Goal: Transaction & Acquisition: Purchase product/service

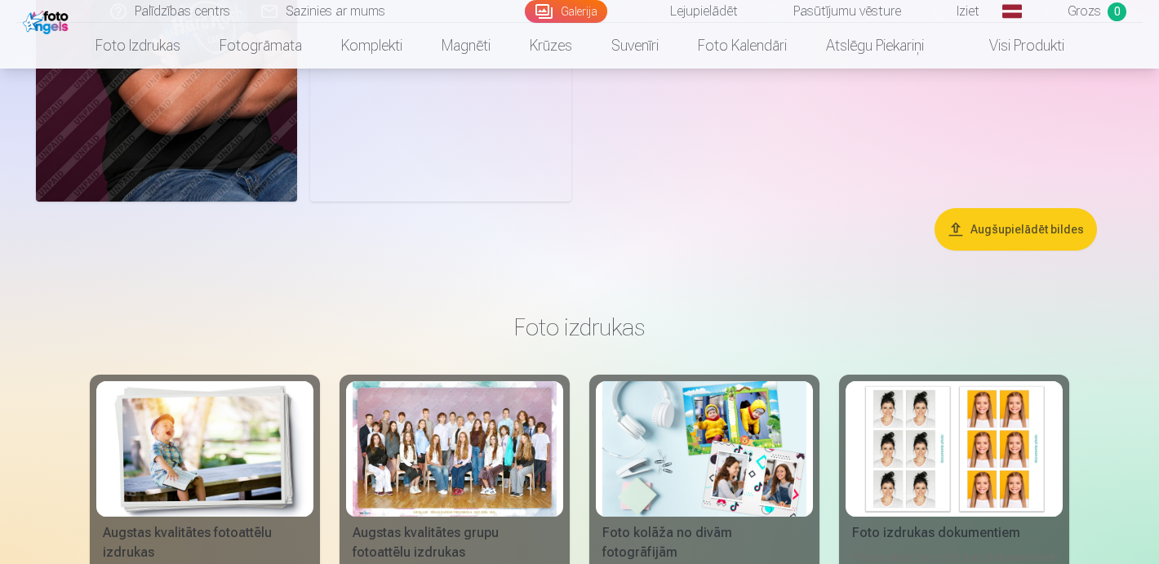
scroll to position [1278, 0]
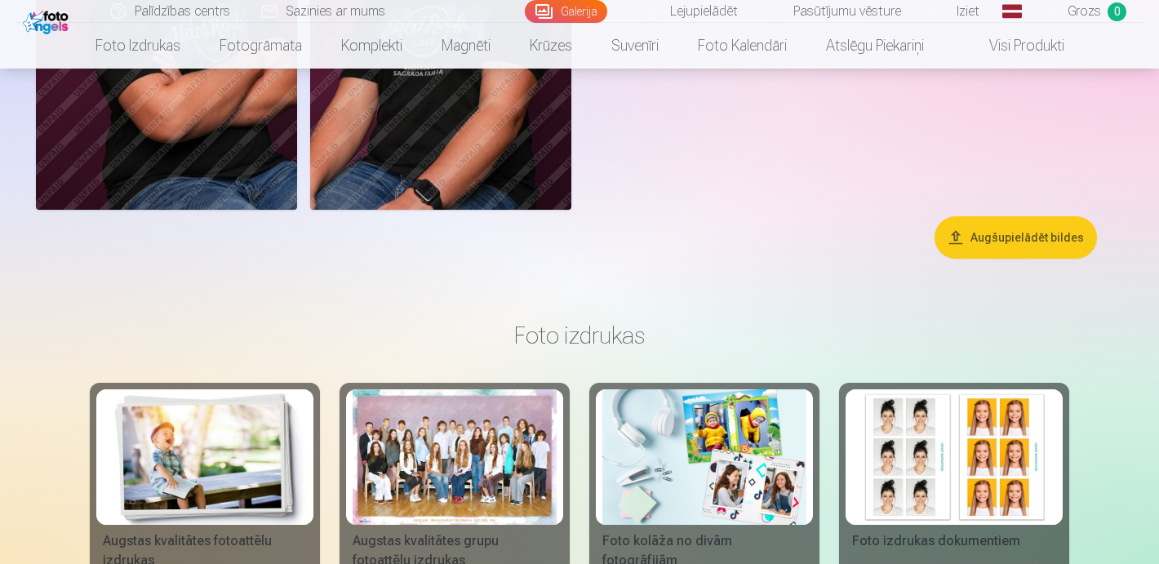
click at [1033, 240] on button "Augšupielādēt bildes" at bounding box center [1016, 237] width 162 height 42
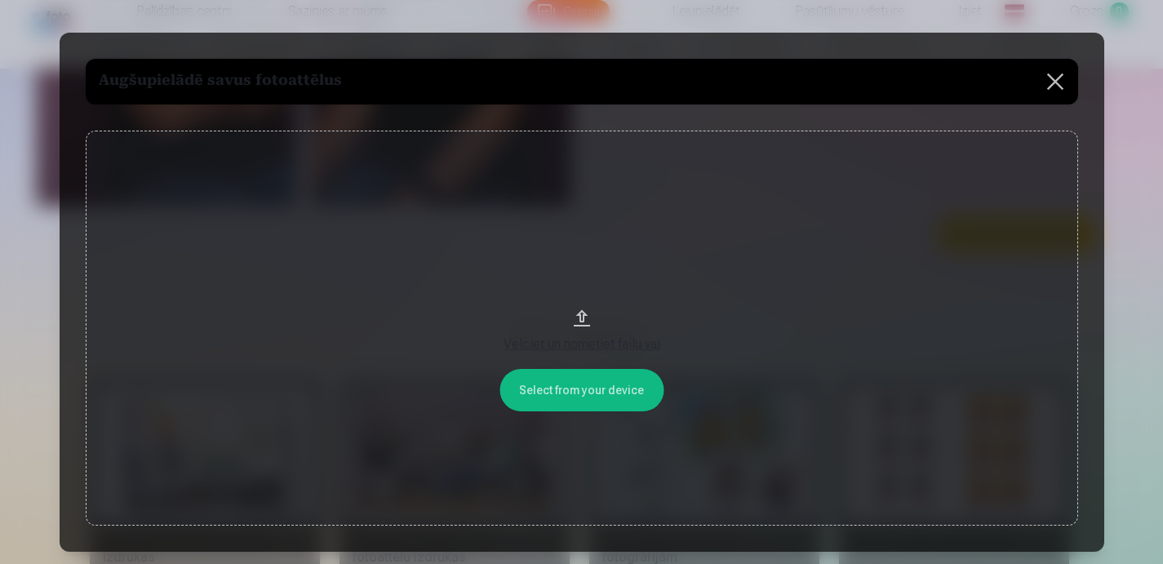
click at [572, 342] on div "Velciet un nometiet failu vai" at bounding box center [582, 345] width 960 height 20
click at [1043, 96] on button at bounding box center [1056, 82] width 46 height 46
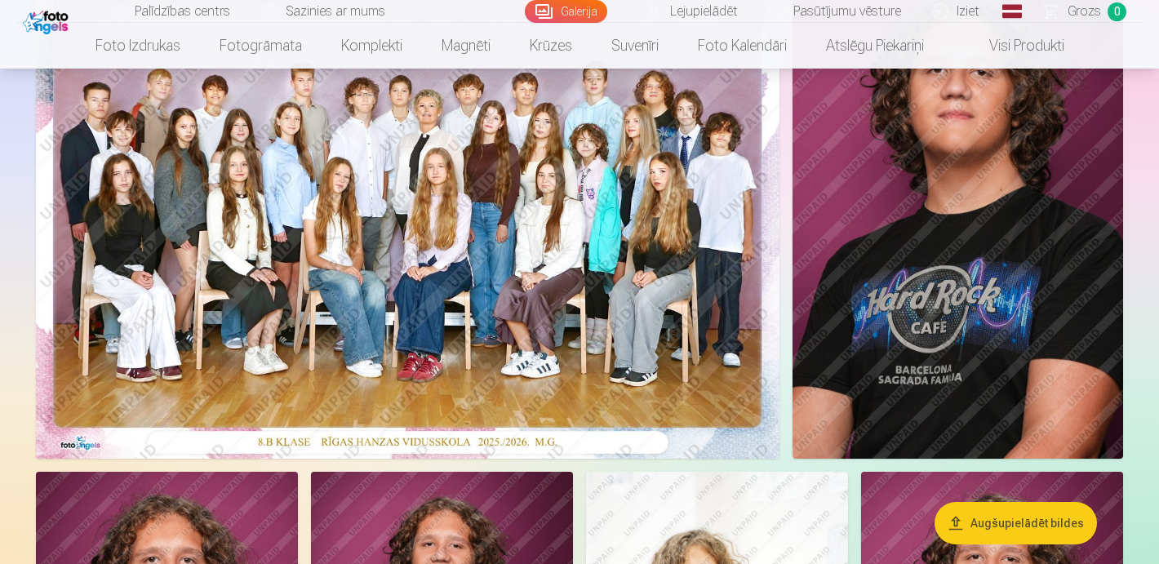
scroll to position [142, 0]
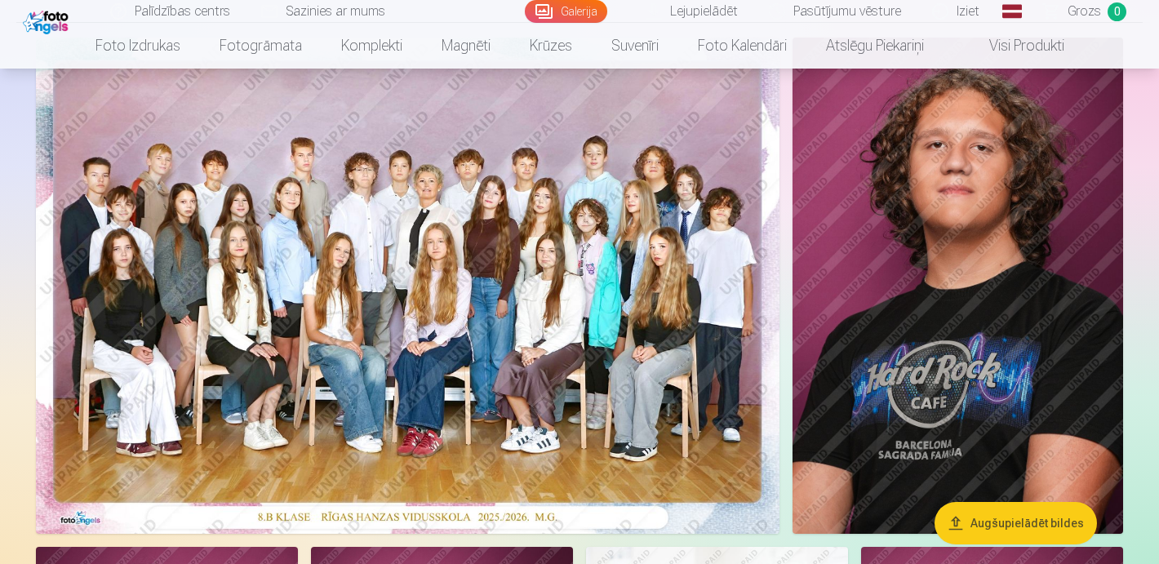
click at [547, 328] on img at bounding box center [408, 286] width 744 height 496
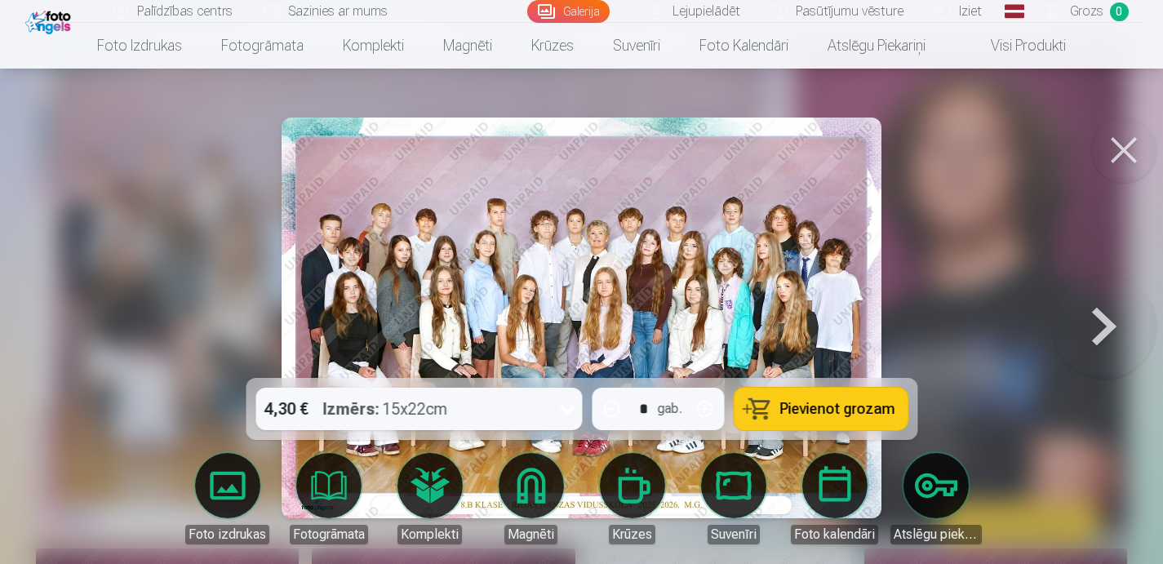
click at [571, 417] on icon at bounding box center [567, 409] width 26 height 26
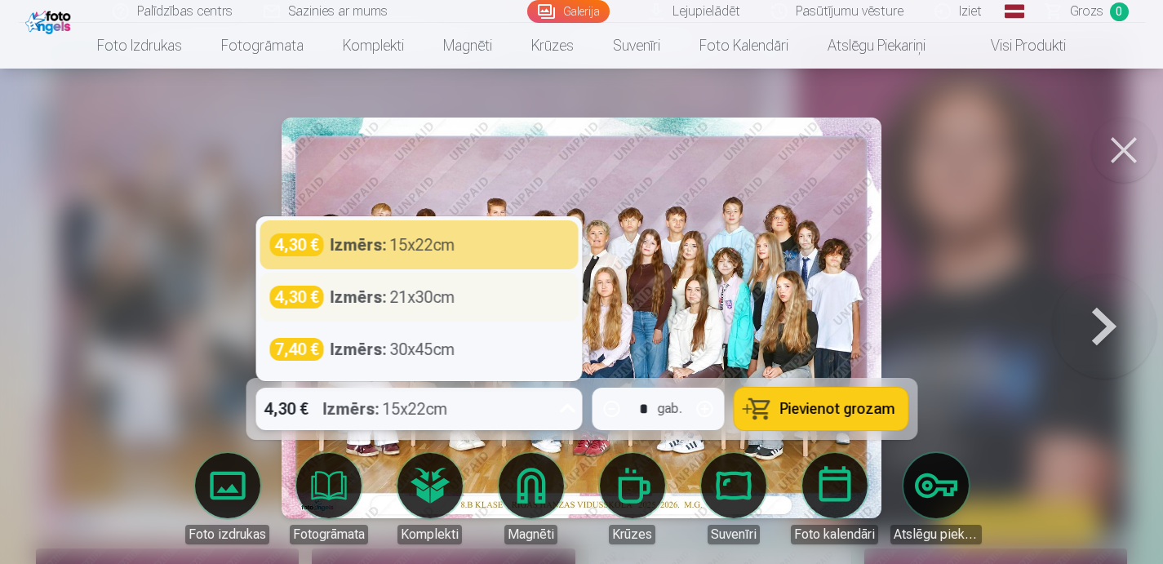
click at [481, 281] on div "4,30 € Izmērs : 21x30cm" at bounding box center [419, 297] width 318 height 49
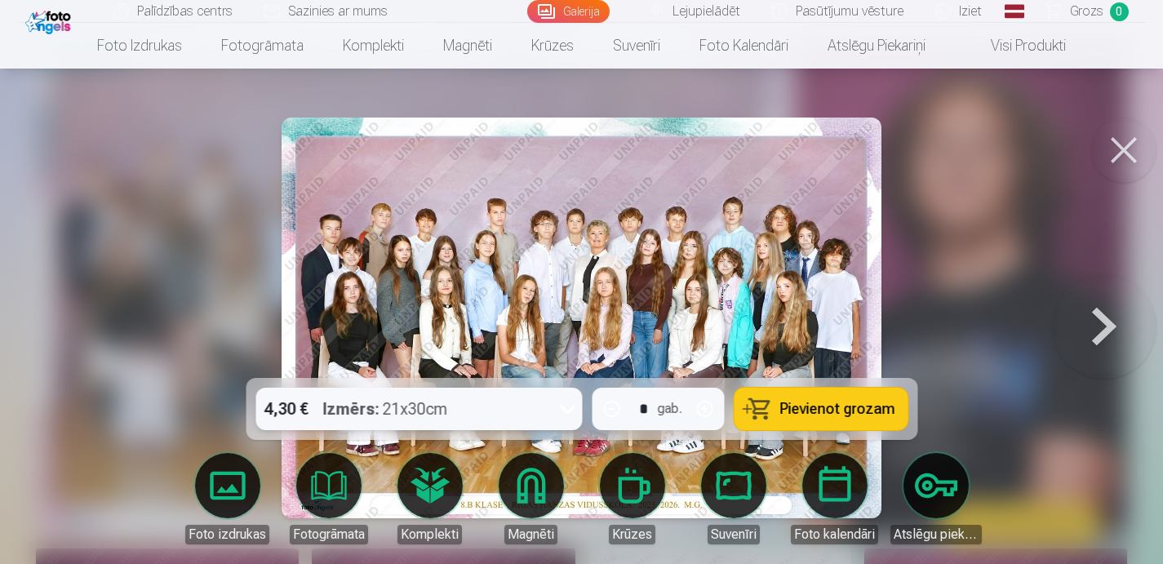
click at [772, 416] on button "Pievienot grozam" at bounding box center [821, 409] width 174 height 42
click at [1126, 155] on button at bounding box center [1124, 150] width 65 height 65
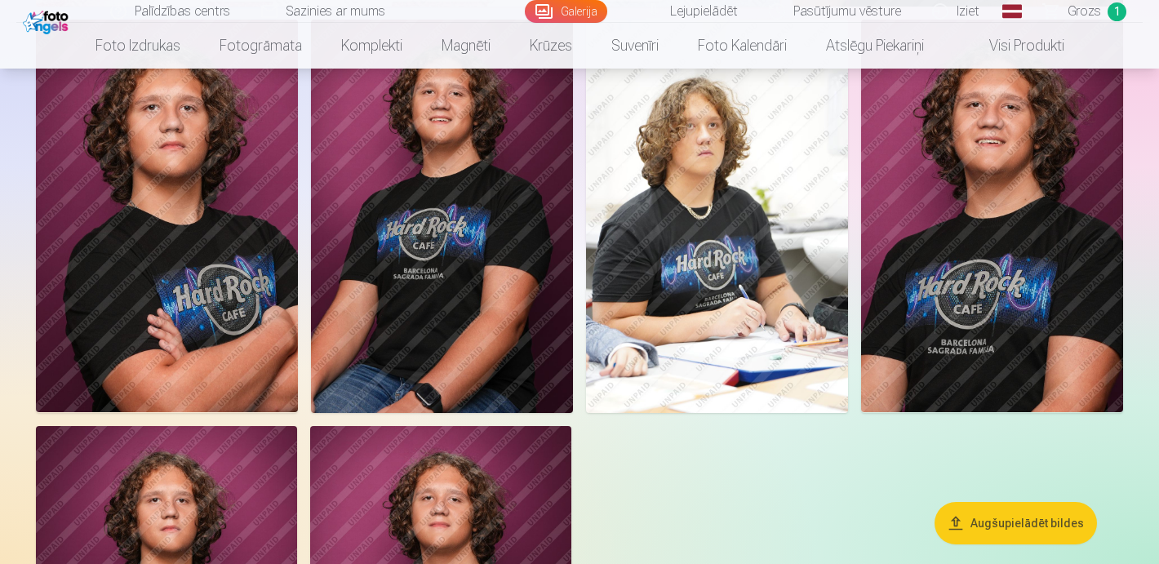
scroll to position [668, 0]
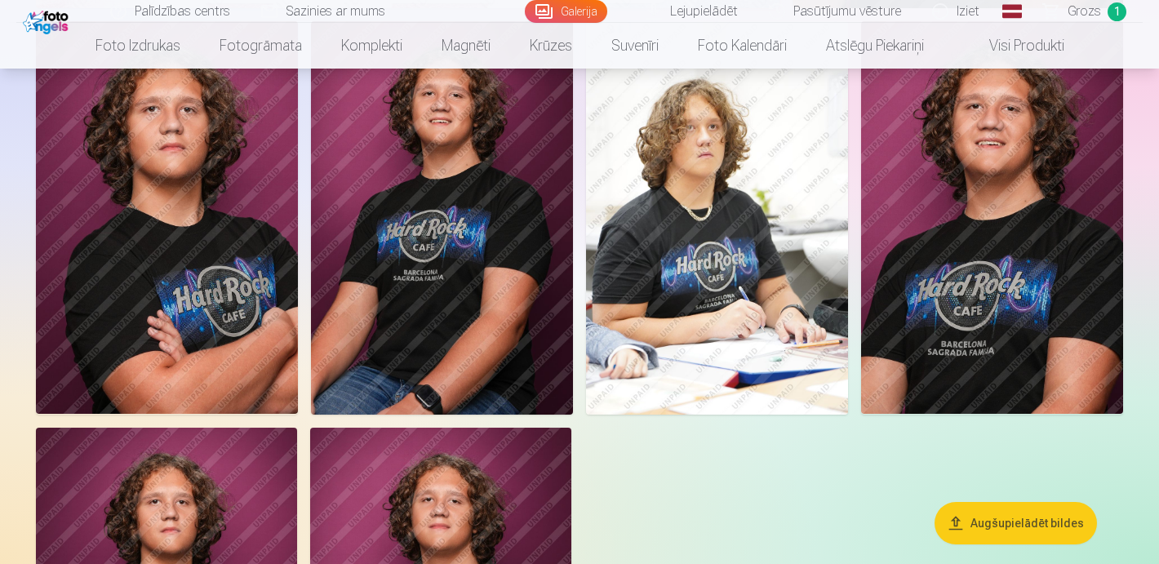
click at [721, 287] on img at bounding box center [717, 218] width 262 height 394
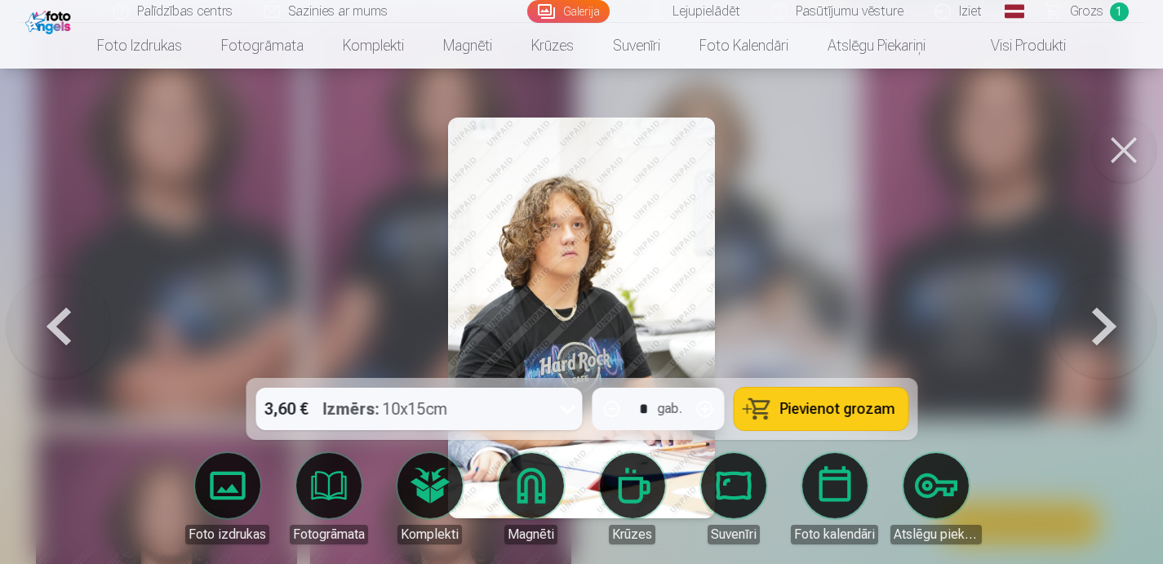
click at [571, 412] on icon at bounding box center [567, 409] width 26 height 26
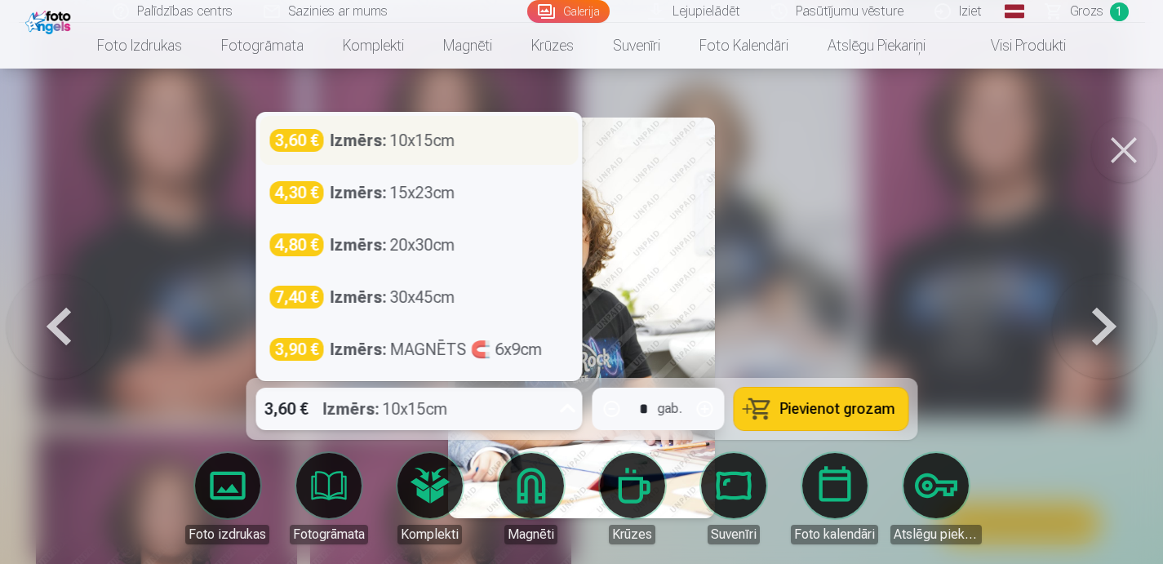
click at [428, 138] on div "Izmērs : 10x15cm" at bounding box center [392, 140] width 125 height 23
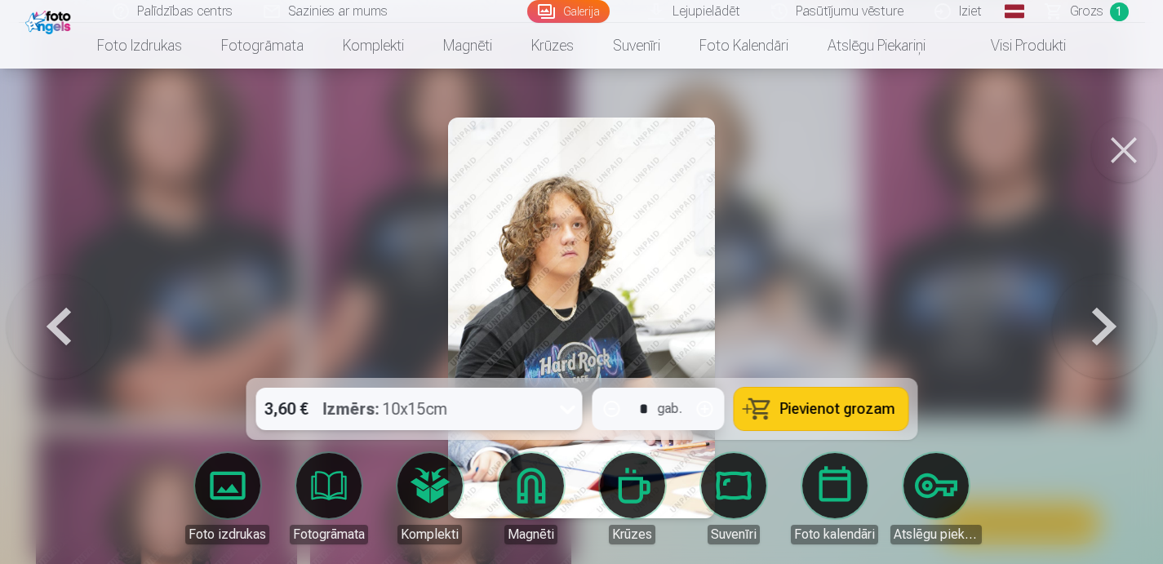
click at [1141, 159] on button at bounding box center [1124, 150] width 65 height 65
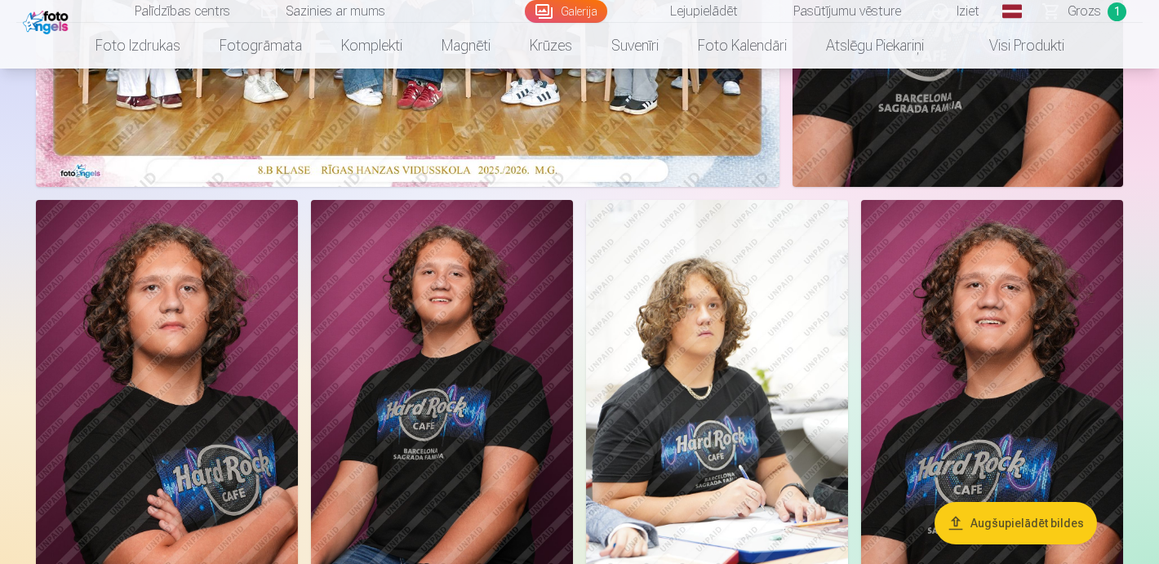
scroll to position [485, 0]
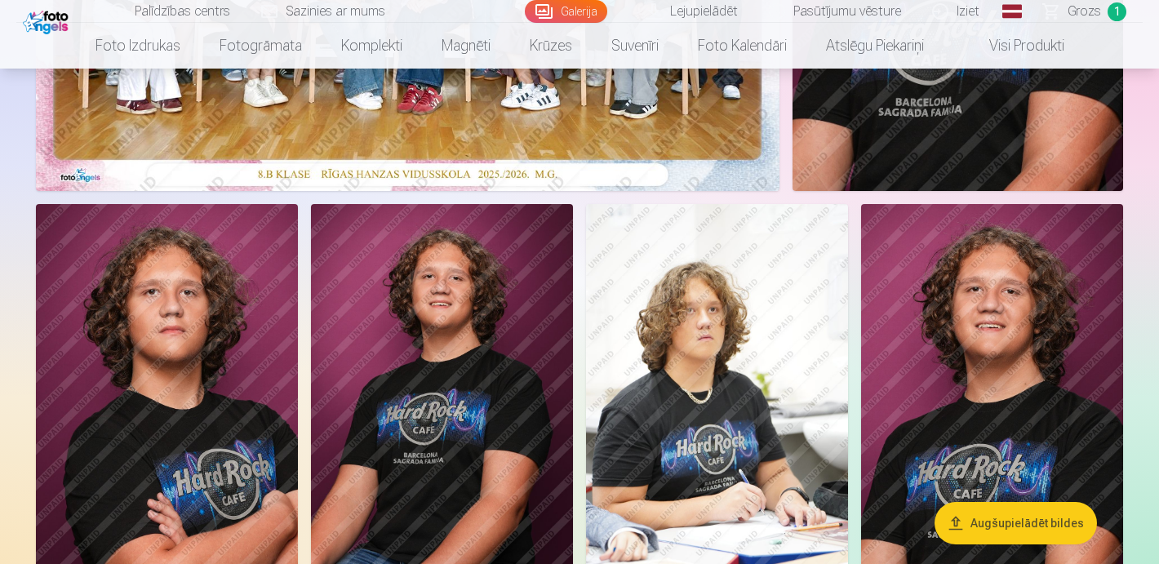
click at [460, 365] on img at bounding box center [442, 401] width 262 height 394
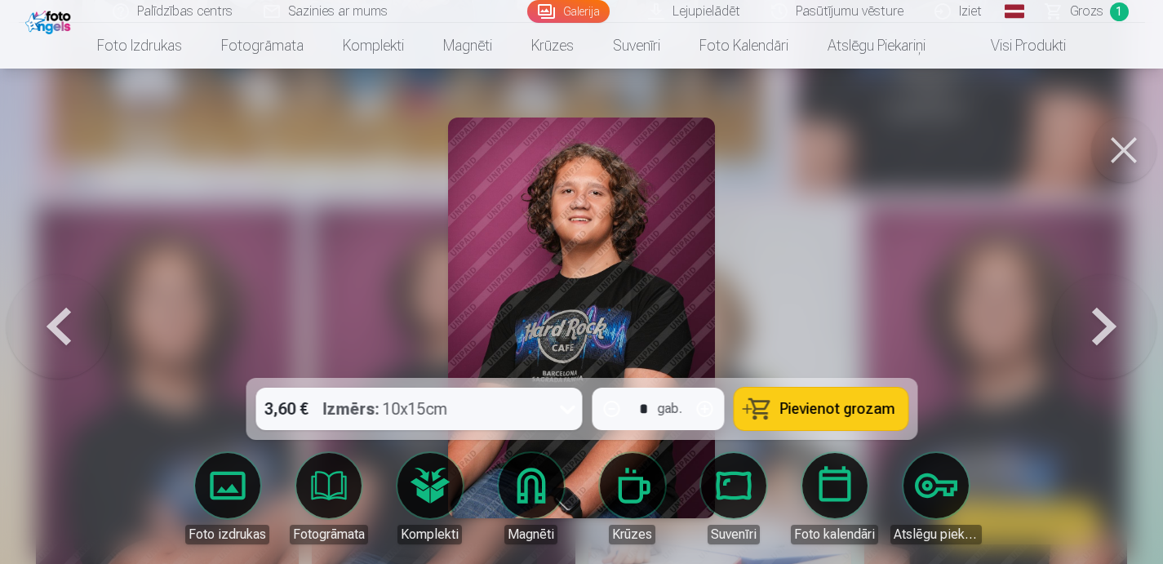
click at [1127, 150] on button at bounding box center [1124, 150] width 65 height 65
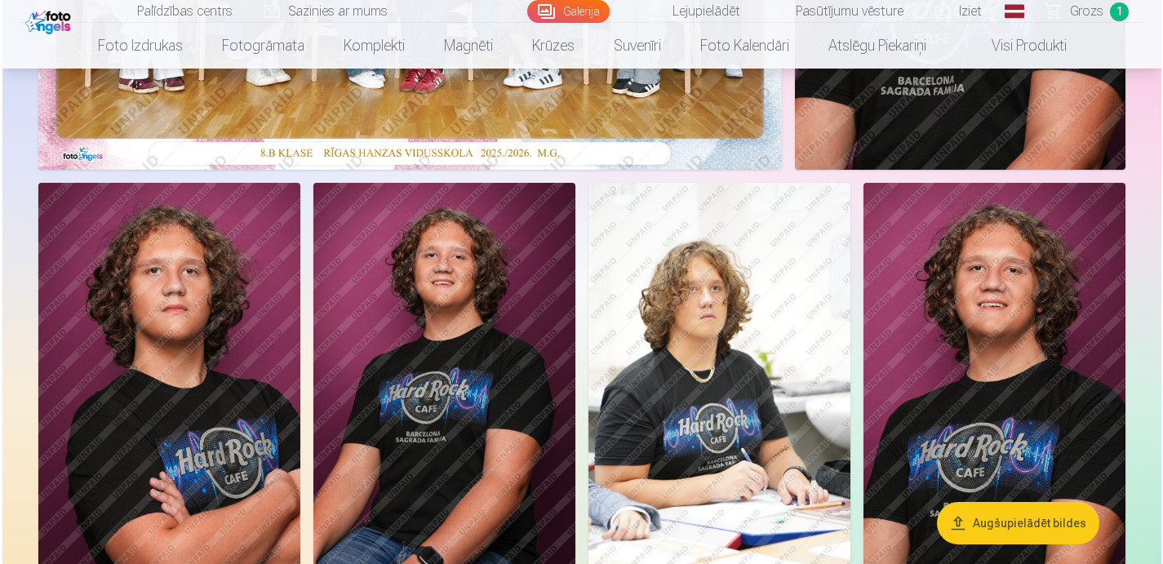
scroll to position [536, 0]
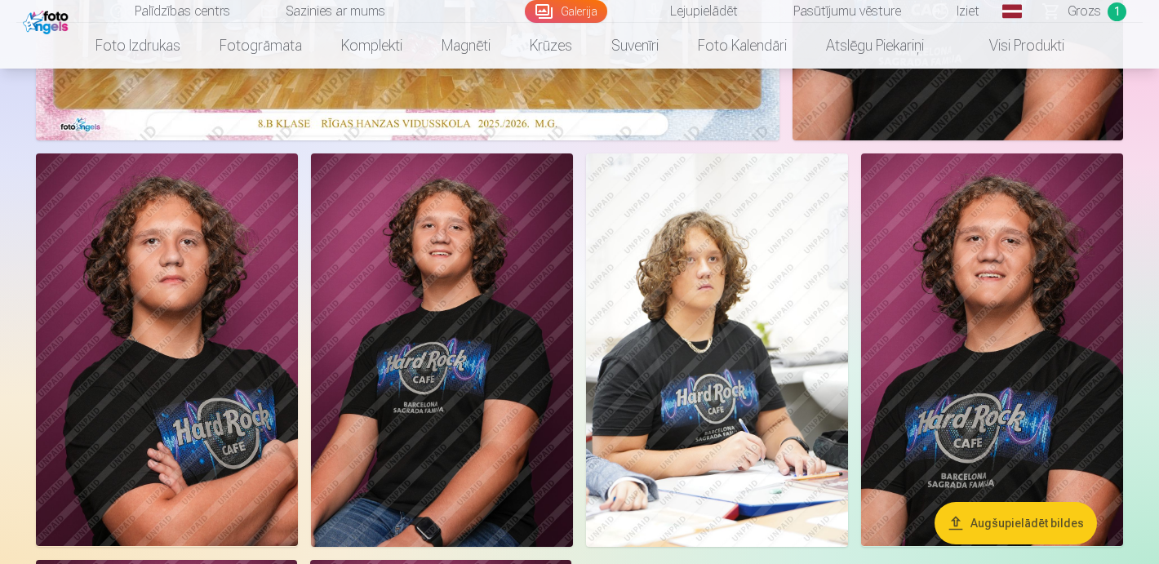
click at [957, 302] on img at bounding box center [992, 350] width 262 height 394
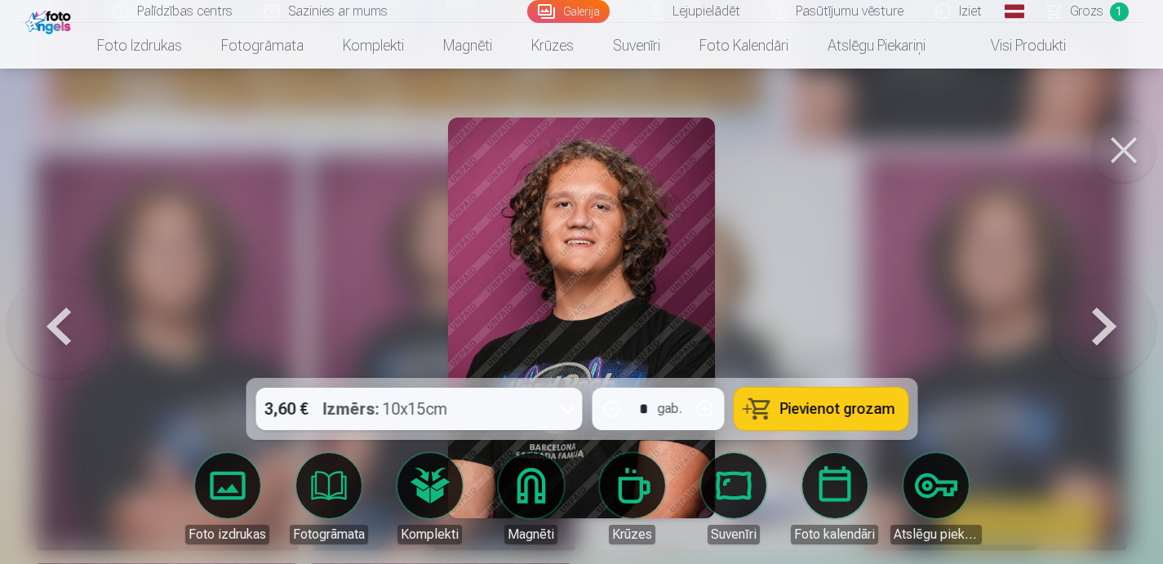
click at [567, 409] on icon at bounding box center [567, 409] width 26 height 26
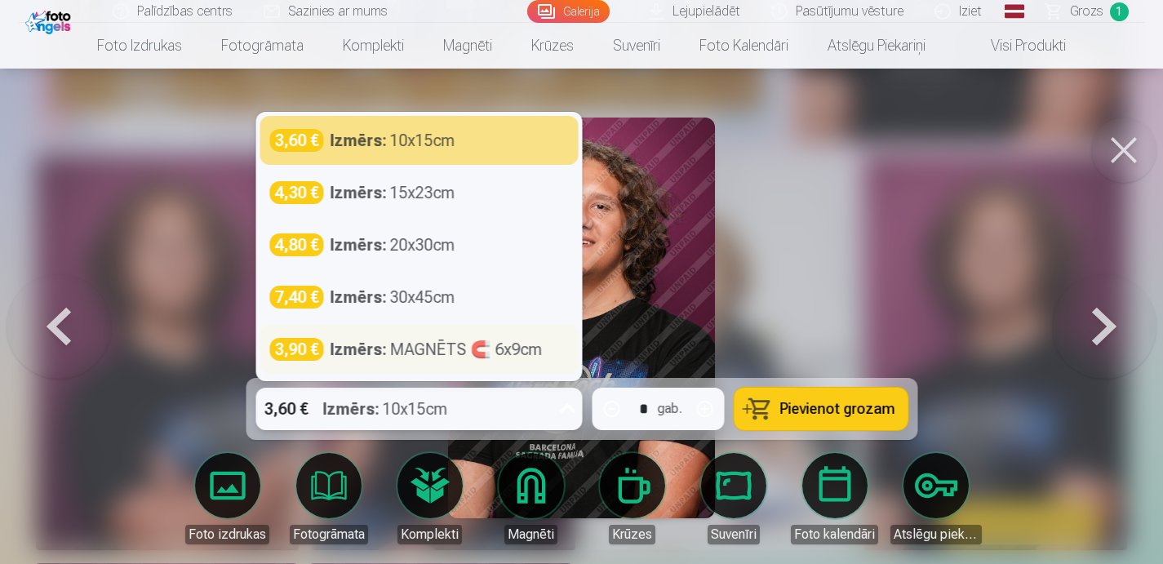
click at [503, 362] on div "3,90 € Izmērs : MAGNĒTS 🧲 6x9cm" at bounding box center [419, 349] width 318 height 49
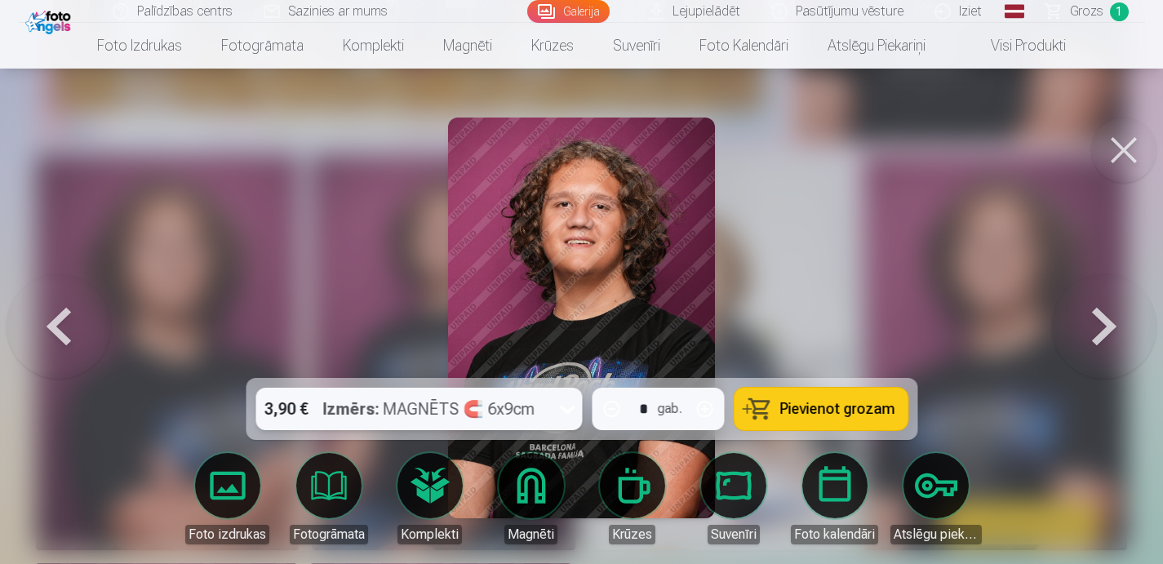
click at [705, 409] on button "button" at bounding box center [704, 408] width 39 height 39
click at [784, 419] on button "Pievienot grozam" at bounding box center [821, 409] width 174 height 42
type input "*"
click at [1093, 6] on span "Grozs" at bounding box center [1086, 12] width 33 height 20
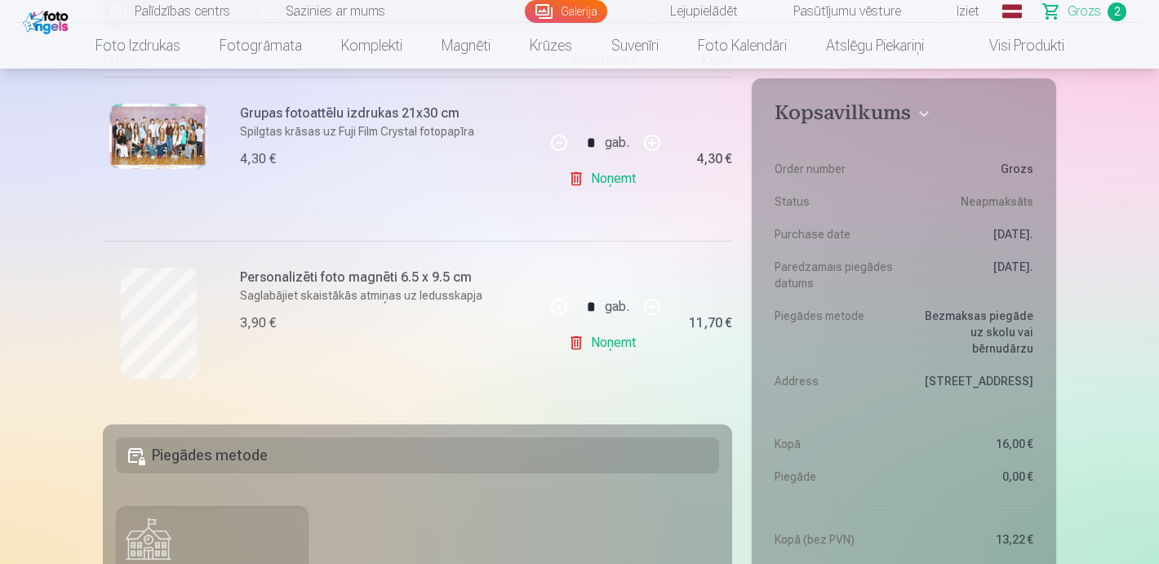
scroll to position [344, 0]
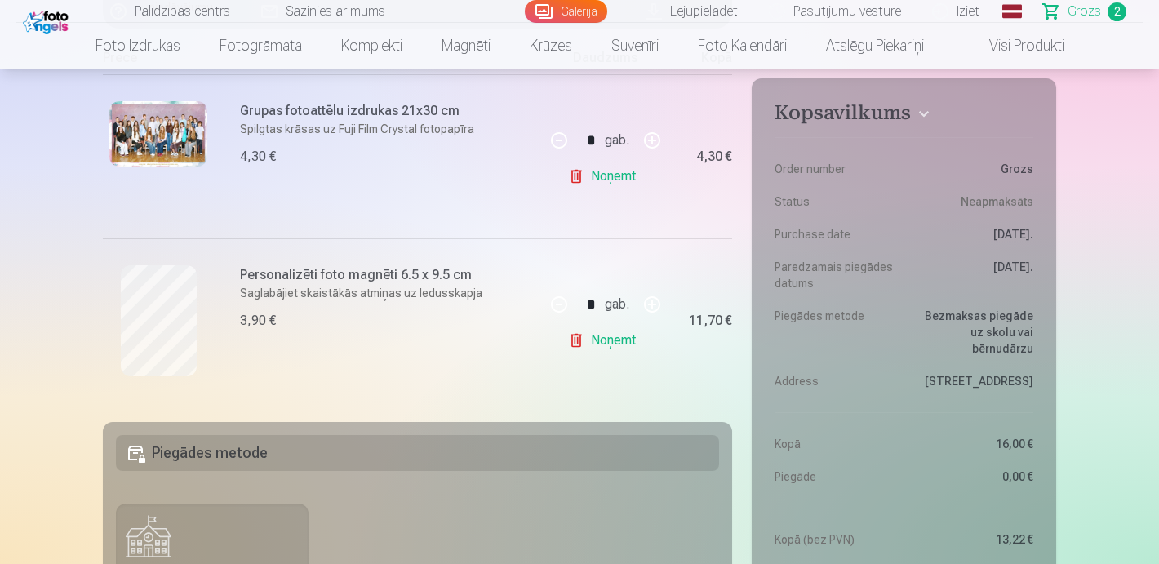
click at [656, 308] on button "button" at bounding box center [652, 304] width 39 height 39
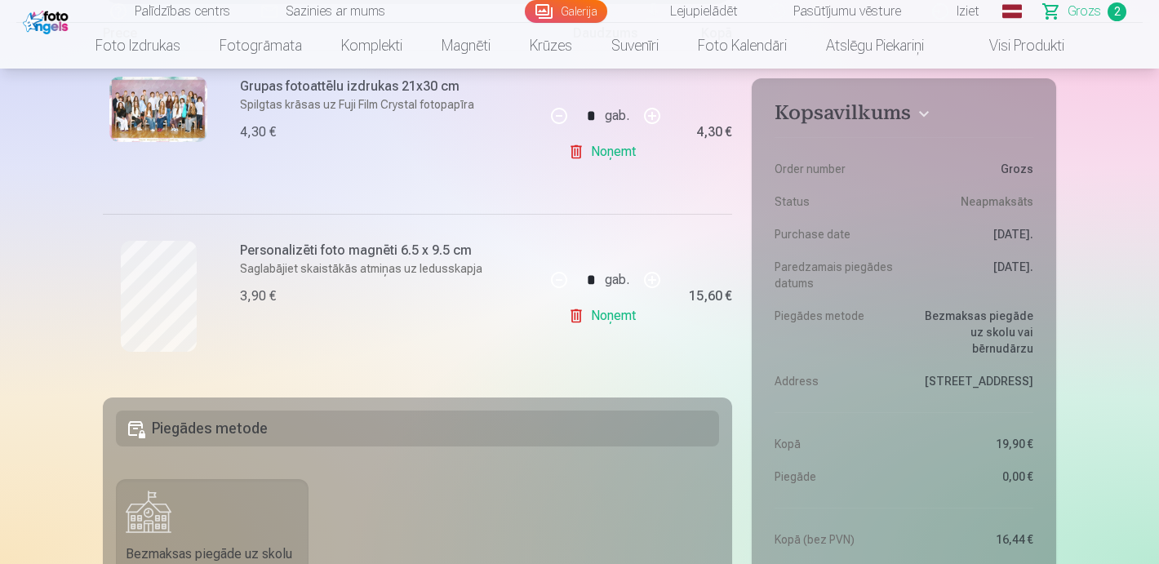
scroll to position [366, 0]
click at [552, 286] on button "button" at bounding box center [559, 282] width 39 height 39
type input "*"
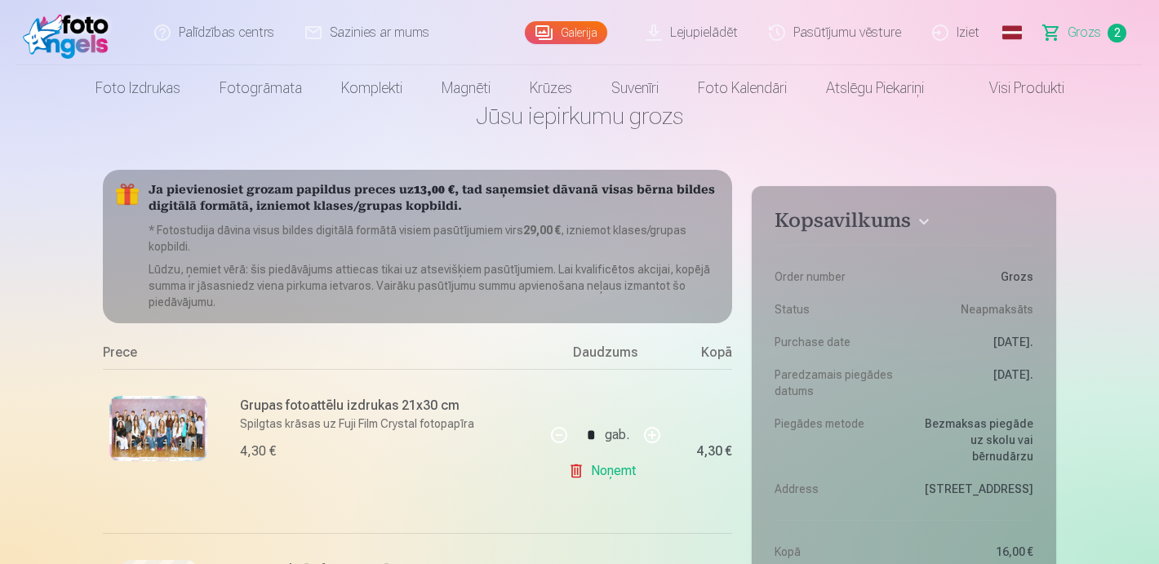
scroll to position [0, 0]
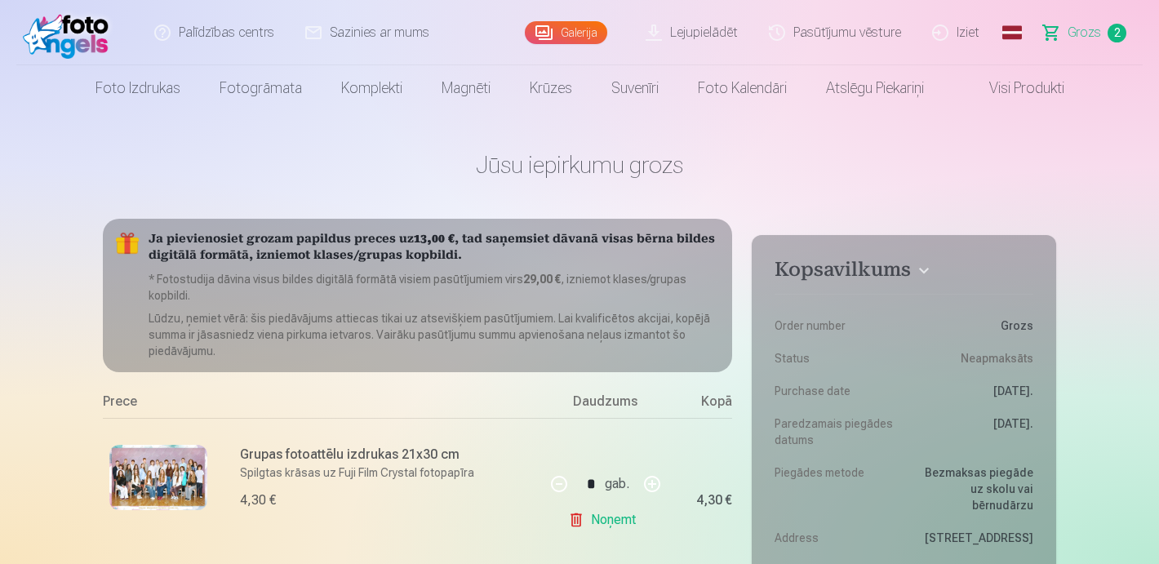
click at [550, 34] on link "Galerija" at bounding box center [566, 32] width 82 height 23
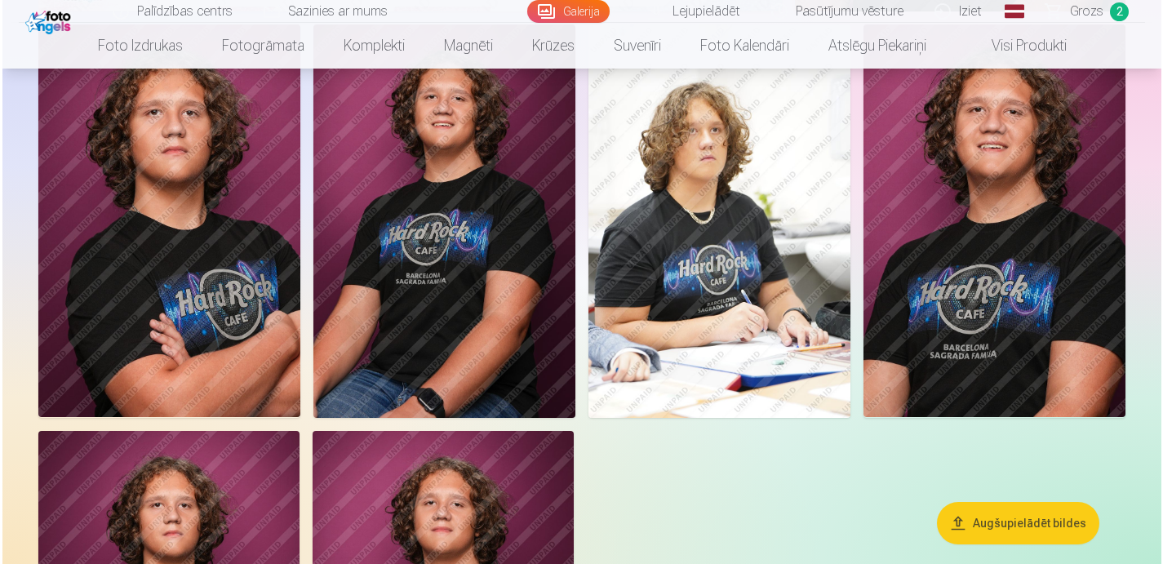
scroll to position [667, 0]
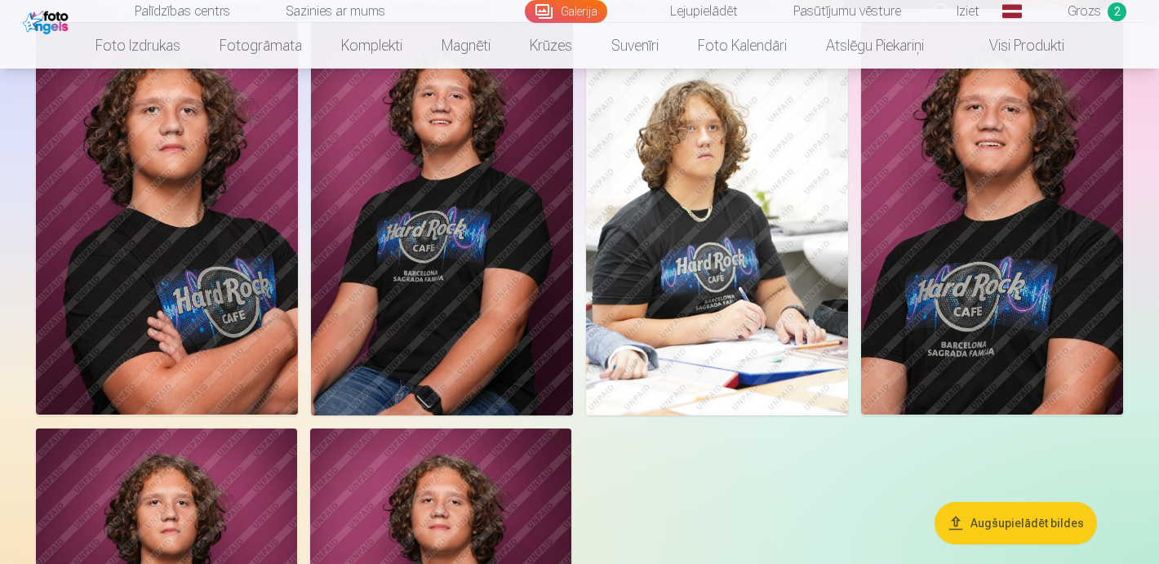
click at [628, 216] on img at bounding box center [717, 219] width 262 height 394
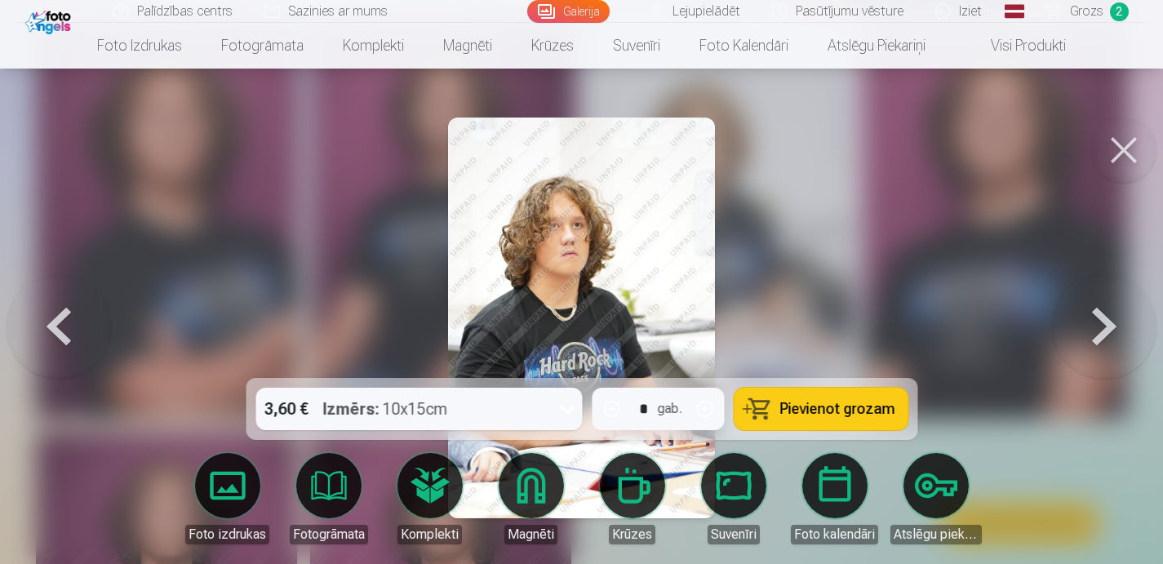
click at [567, 416] on icon at bounding box center [567, 409] width 26 height 26
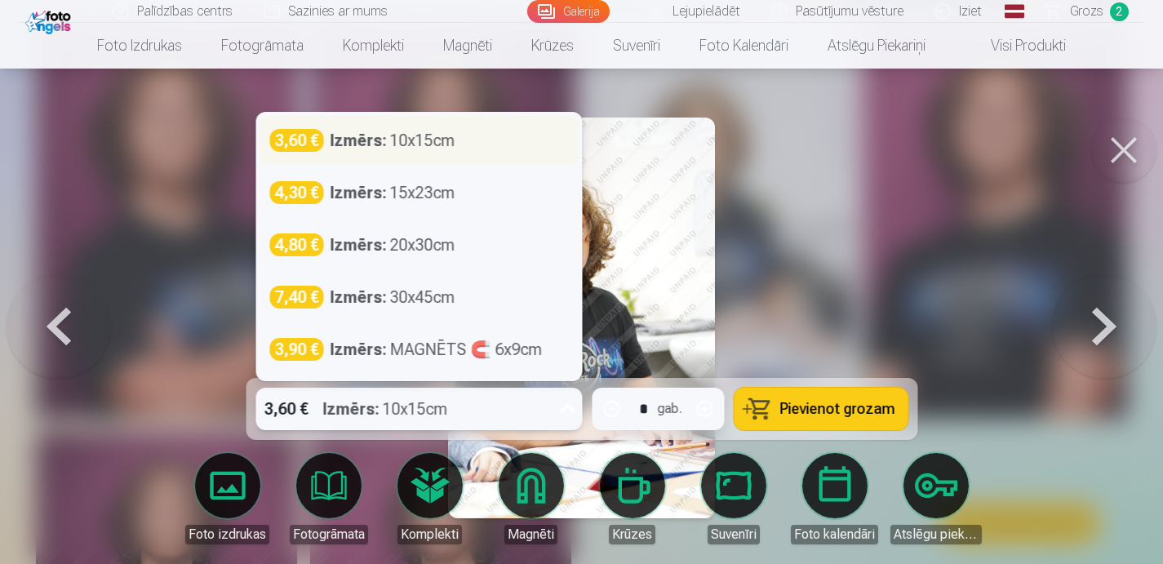
click at [442, 157] on div "3,60 € Izmērs : 10x15cm" at bounding box center [419, 140] width 318 height 49
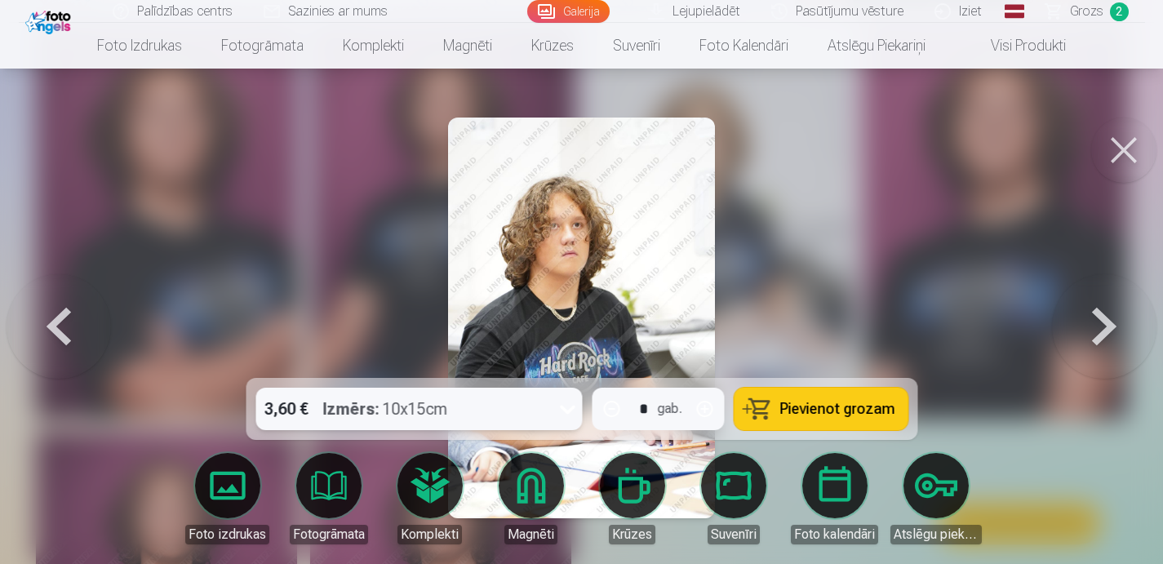
click at [824, 413] on span "Pievienot grozam" at bounding box center [837, 409] width 115 height 15
click at [1100, 10] on span "Grozs" at bounding box center [1086, 12] width 33 height 20
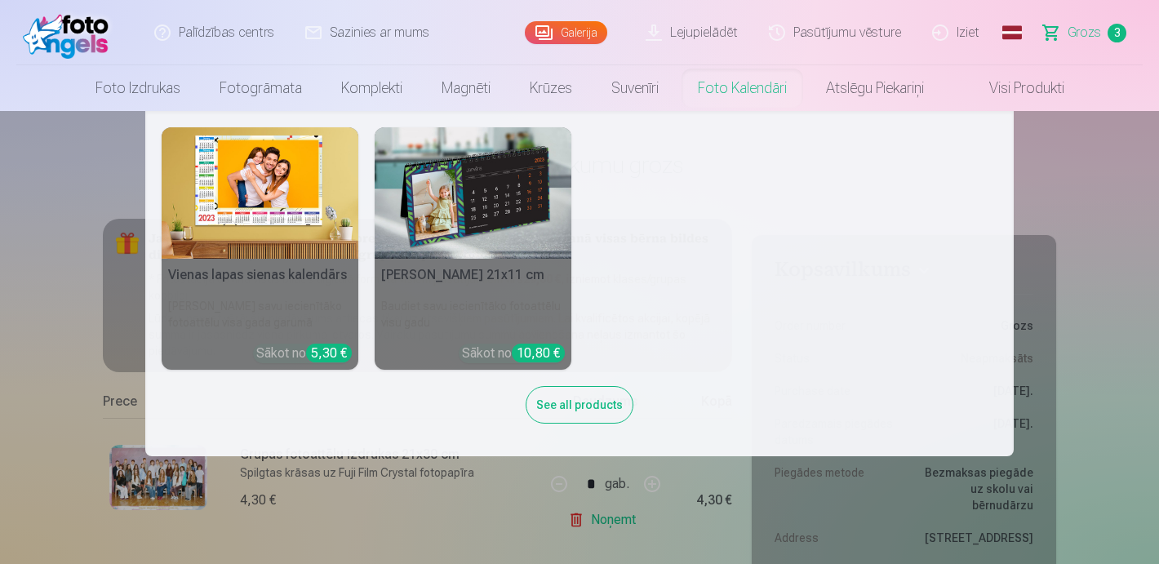
click at [767, 99] on link "Foto kalendāri" at bounding box center [742, 88] width 128 height 46
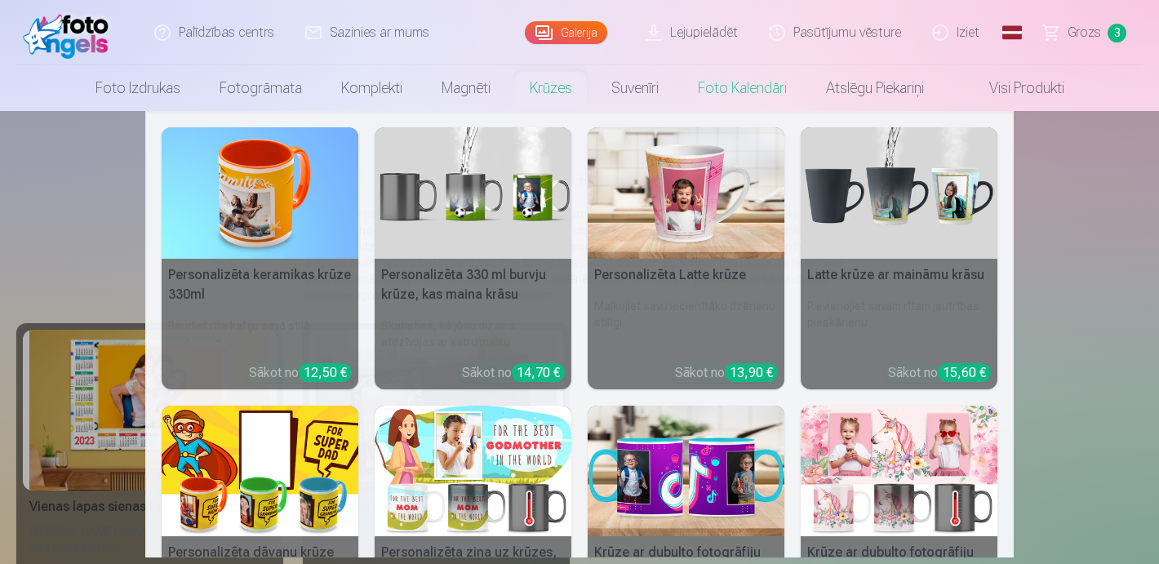
click at [536, 86] on link "Krūzes" at bounding box center [551, 88] width 82 height 46
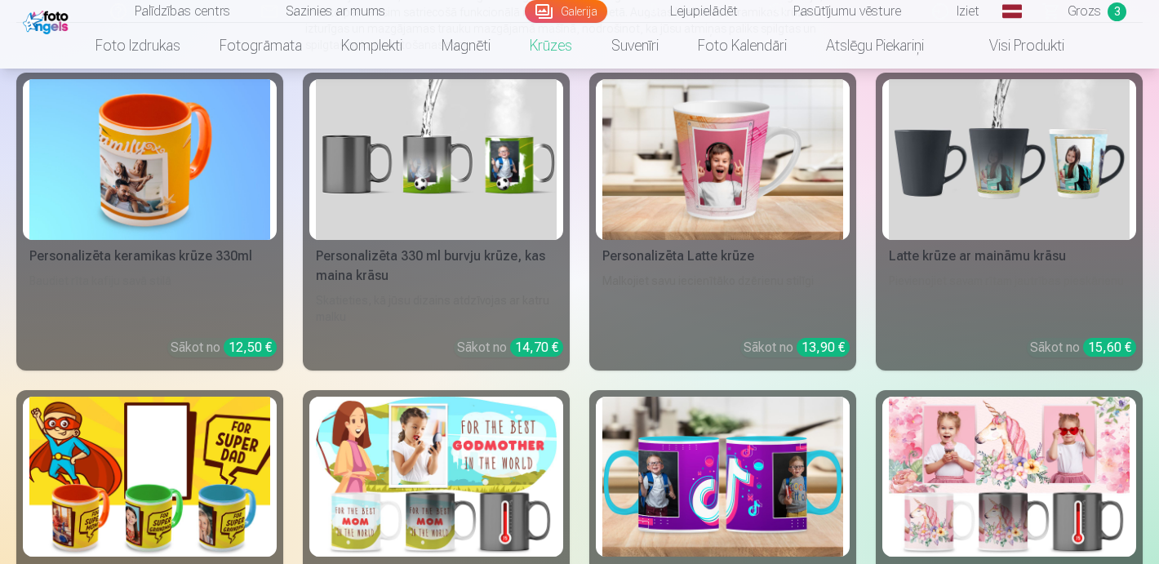
scroll to position [302, 0]
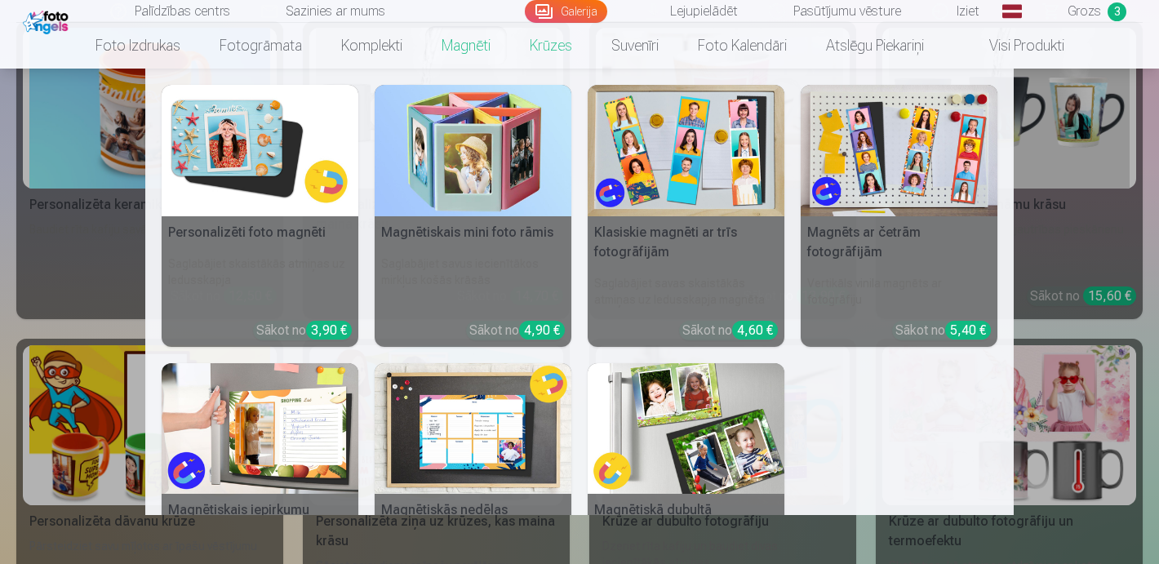
click at [450, 44] on link "Magnēti" at bounding box center [466, 46] width 88 height 46
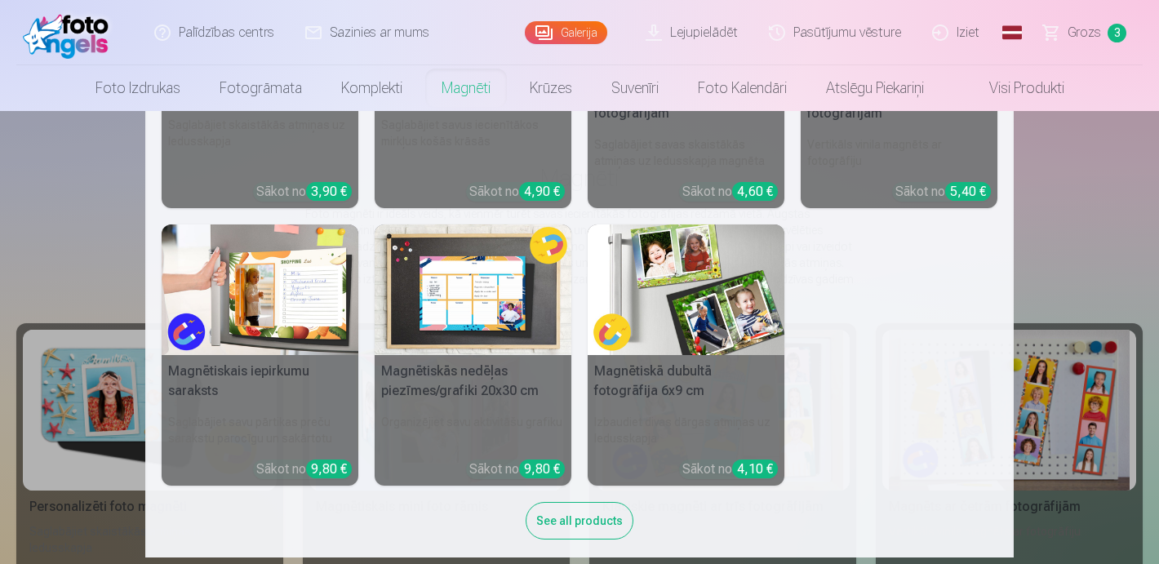
scroll to position [180, 0]
click at [560, 527] on div "See all products" at bounding box center [580, 522] width 108 height 38
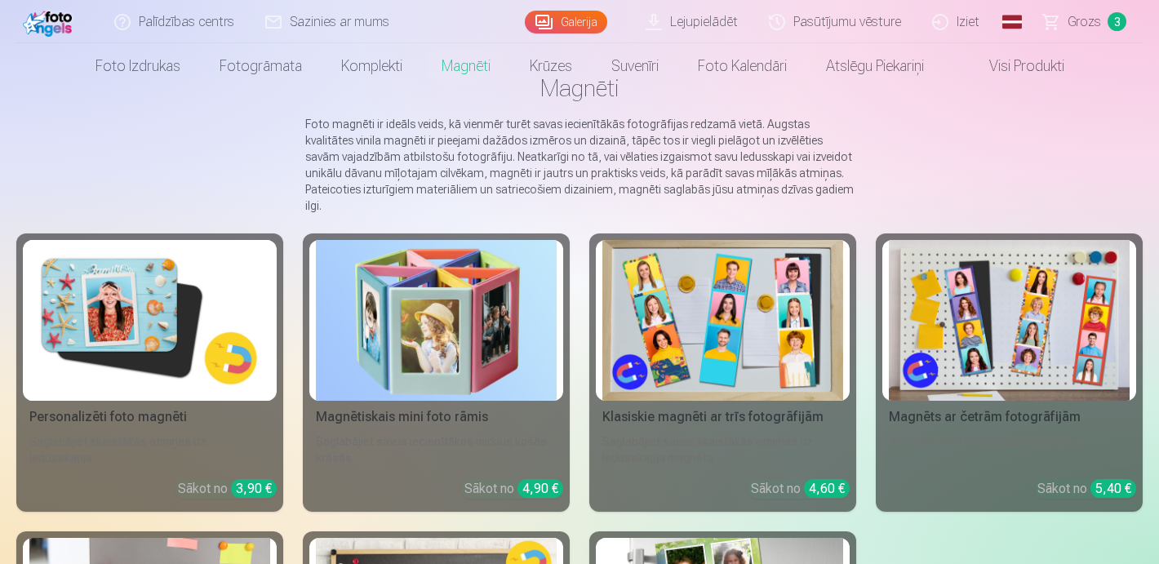
scroll to position [0, 0]
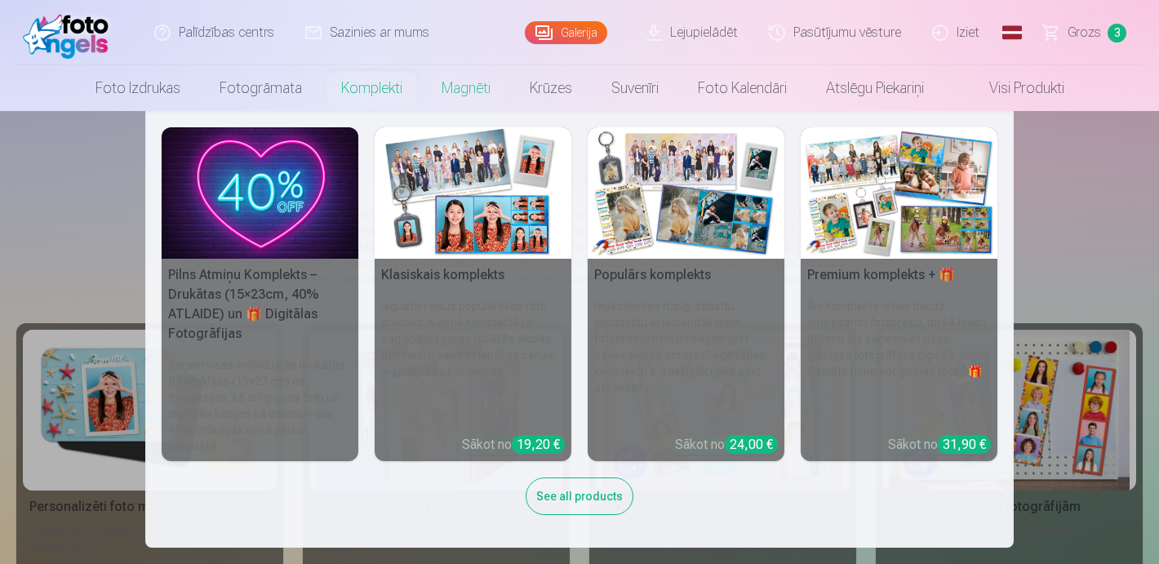
click at [358, 78] on link "Komplekti" at bounding box center [372, 88] width 100 height 46
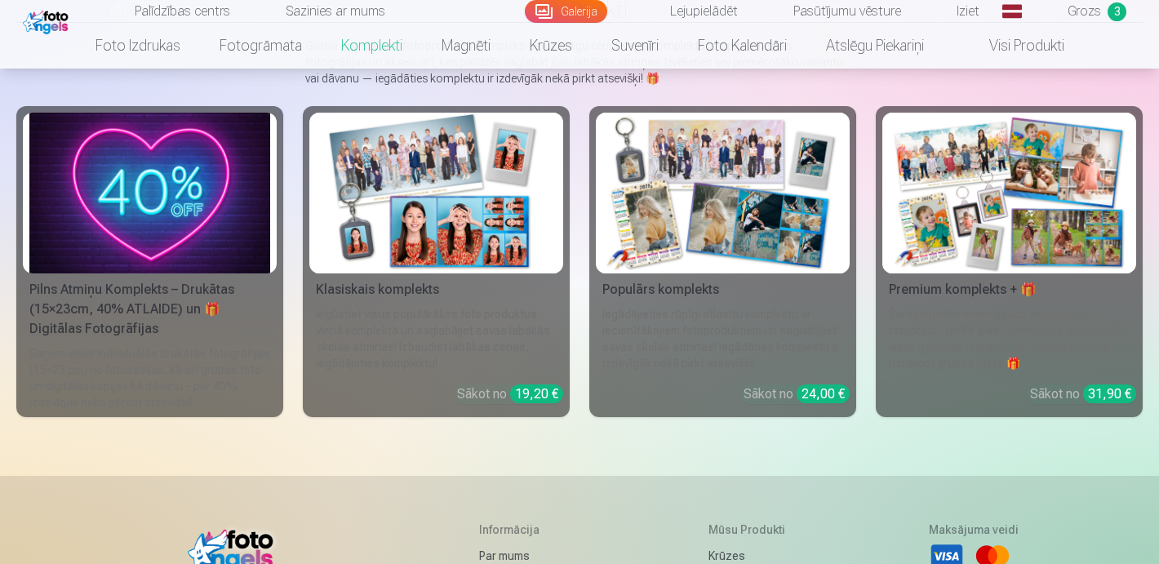
scroll to position [153, 0]
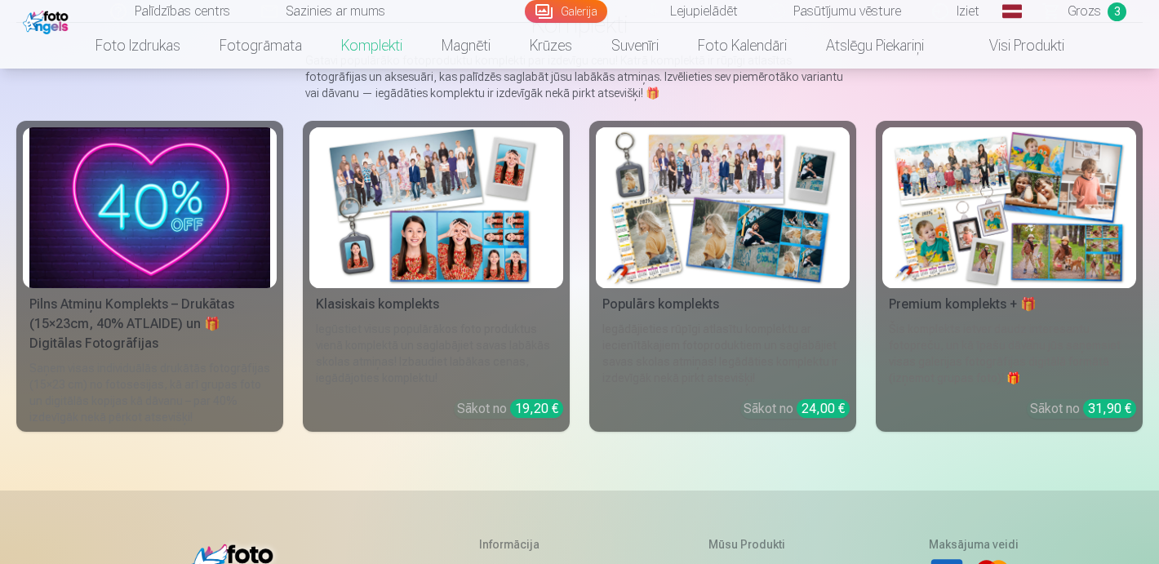
click at [130, 315] on div "Pilns Atmiņu Komplekts – Drukātas (15×23cm, 40% ATLAIDE) un 🎁 Digitālas Fotogrā…" at bounding box center [150, 324] width 254 height 59
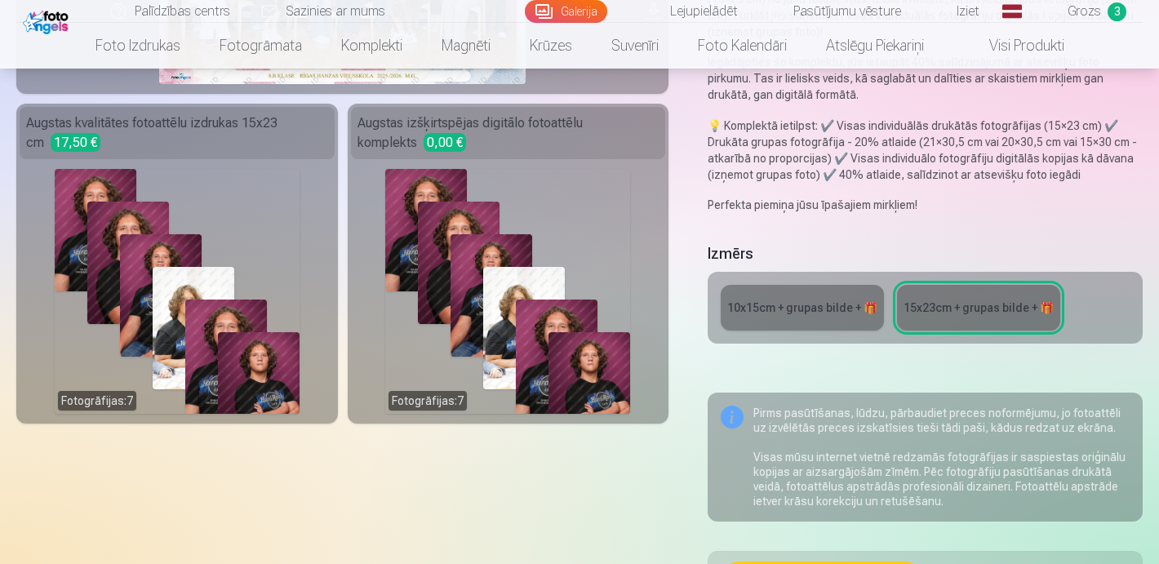
scroll to position [362, 0]
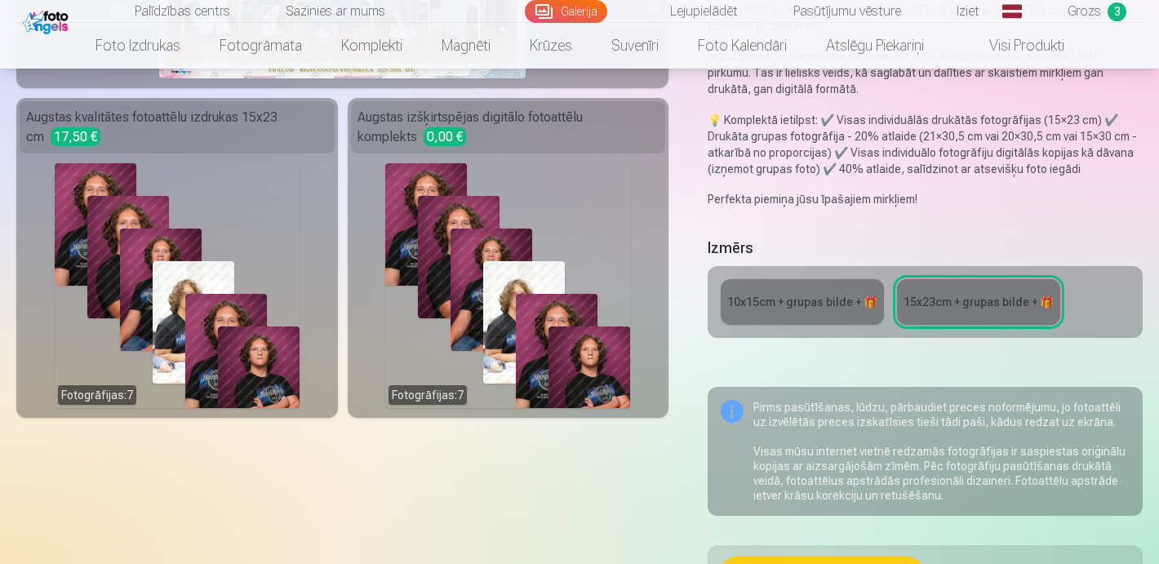
click at [786, 309] on div "10x15сm + grupas bilde + 🎁" at bounding box center [802, 302] width 150 height 16
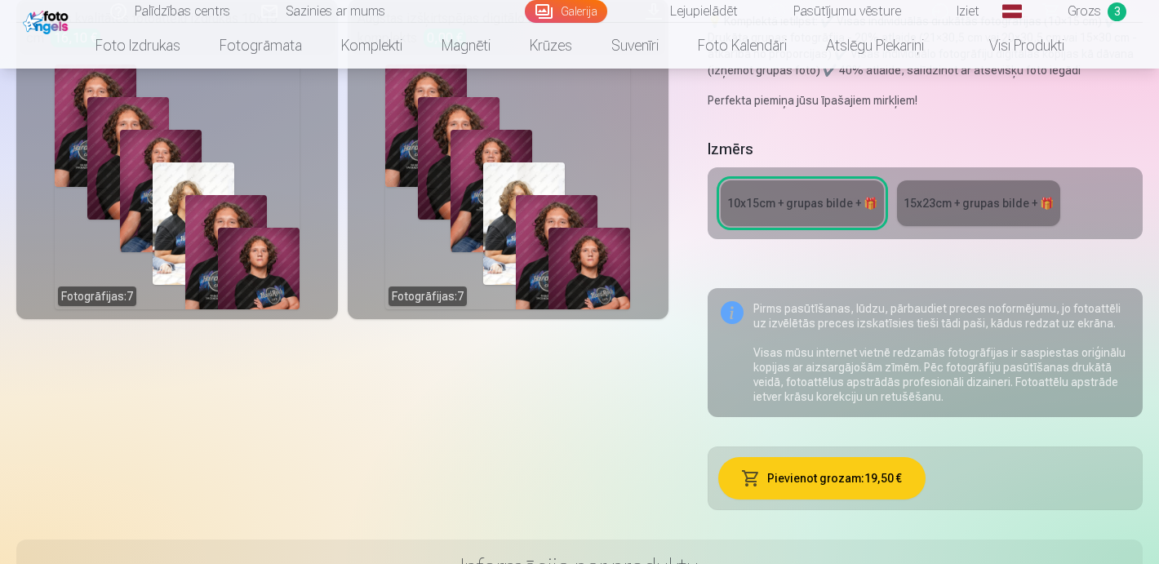
scroll to position [427, 0]
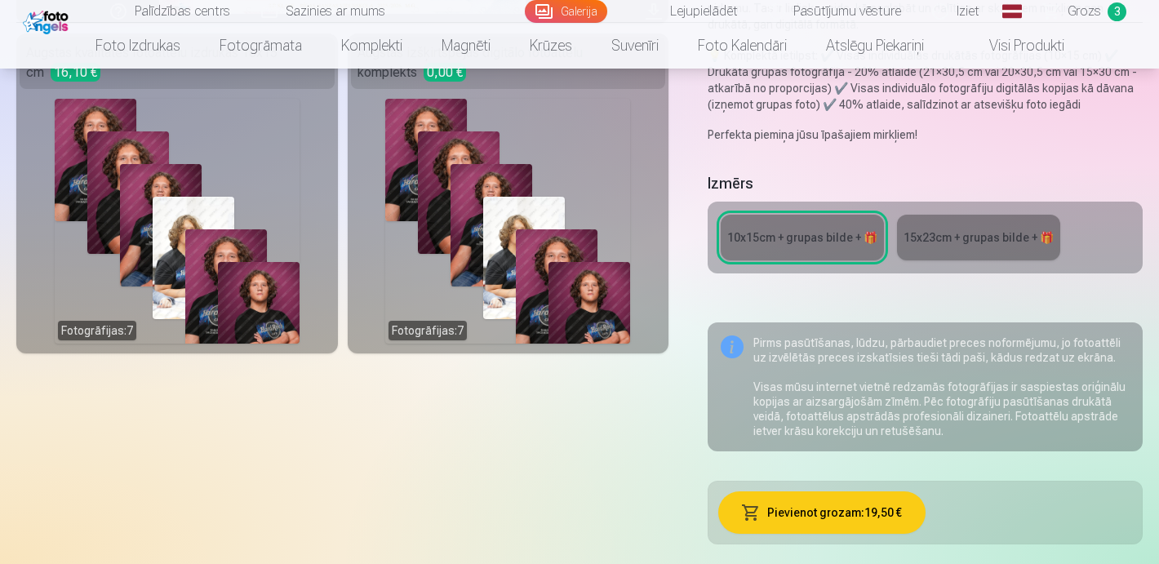
click at [977, 239] on div "15x23сm + grupas bilde + 🎁" at bounding box center [979, 237] width 150 height 16
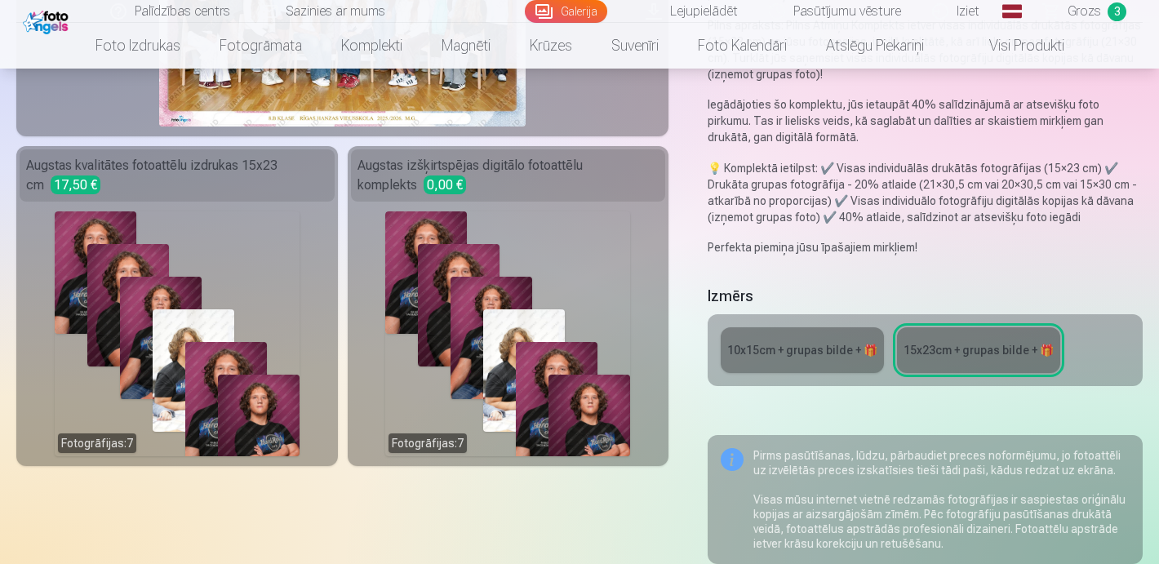
scroll to position [299, 0]
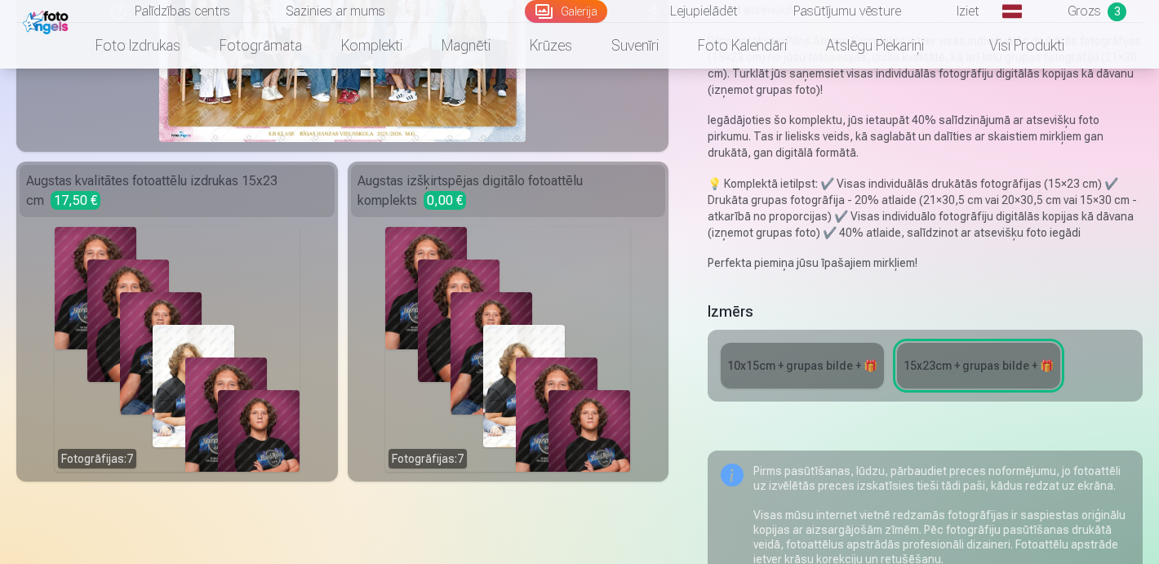
click at [804, 376] on link "10x15сm + grupas bilde + 🎁" at bounding box center [802, 366] width 163 height 46
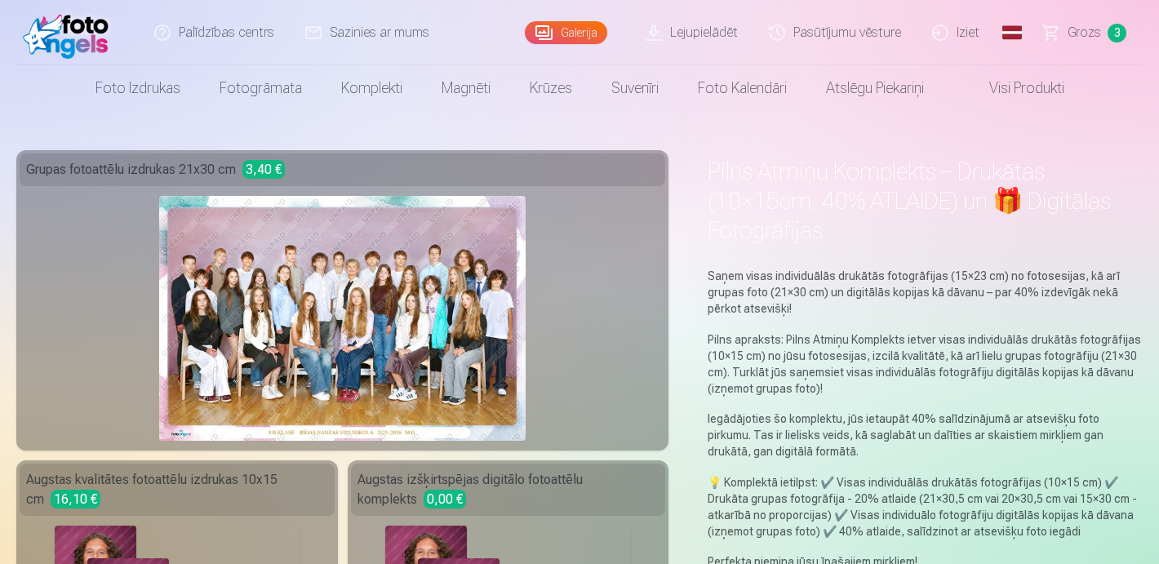
click at [1092, 34] on span "Grozs" at bounding box center [1084, 33] width 33 height 20
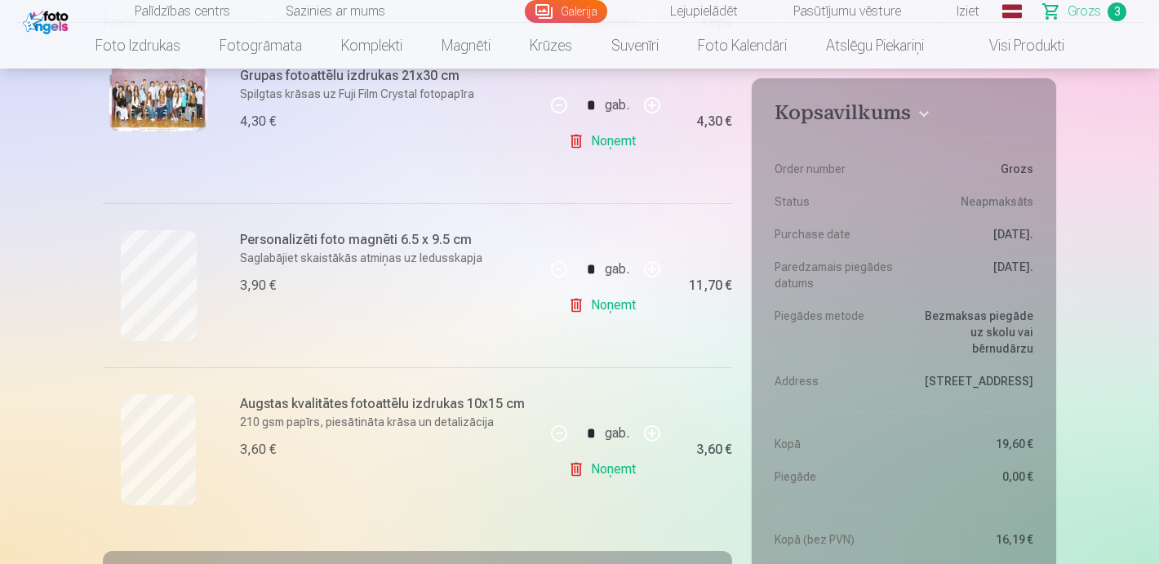
scroll to position [369, 0]
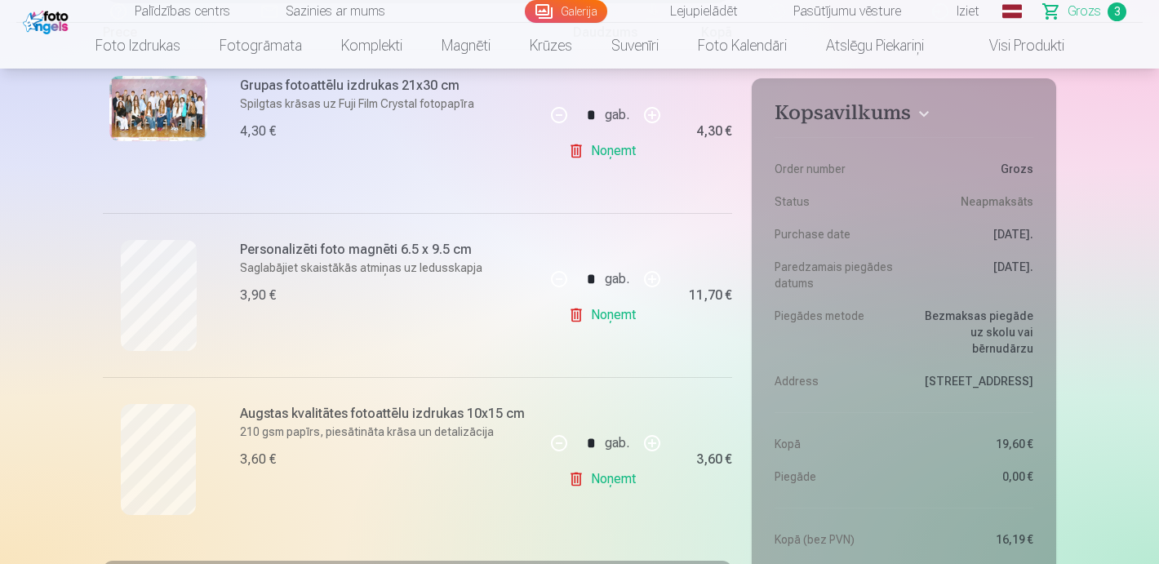
click at [651, 279] on button "button" at bounding box center [652, 279] width 39 height 39
type input "*"
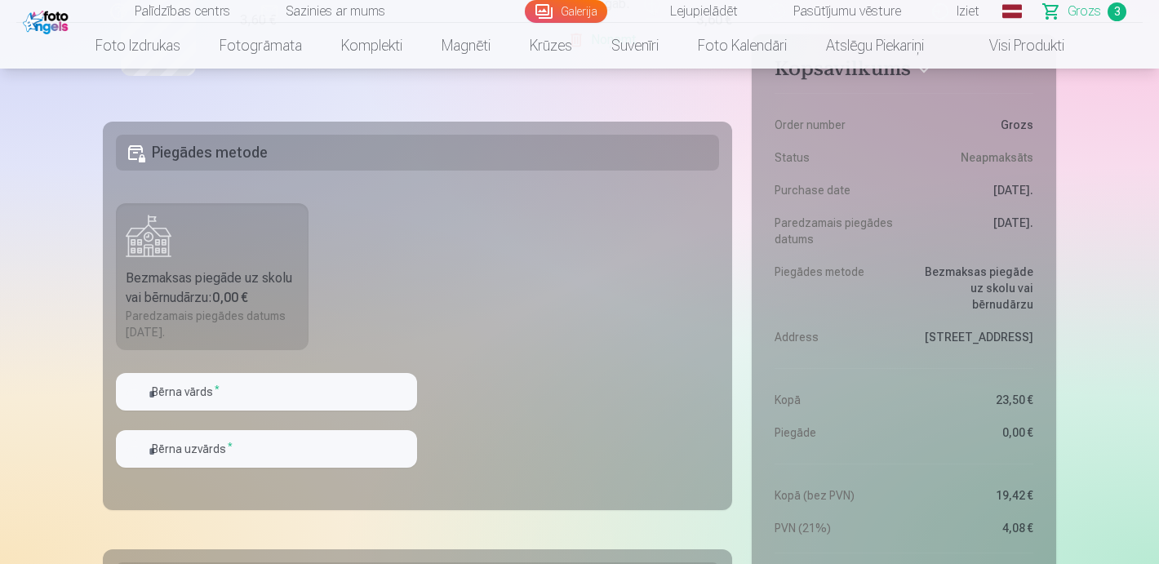
scroll to position [827, 0]
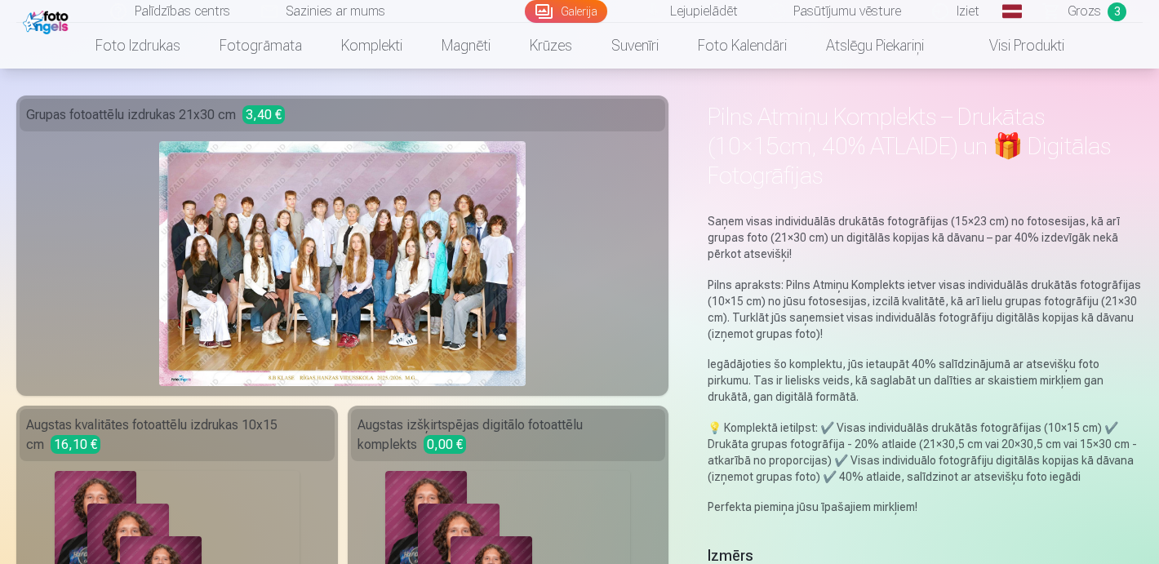
scroll to position [61, 0]
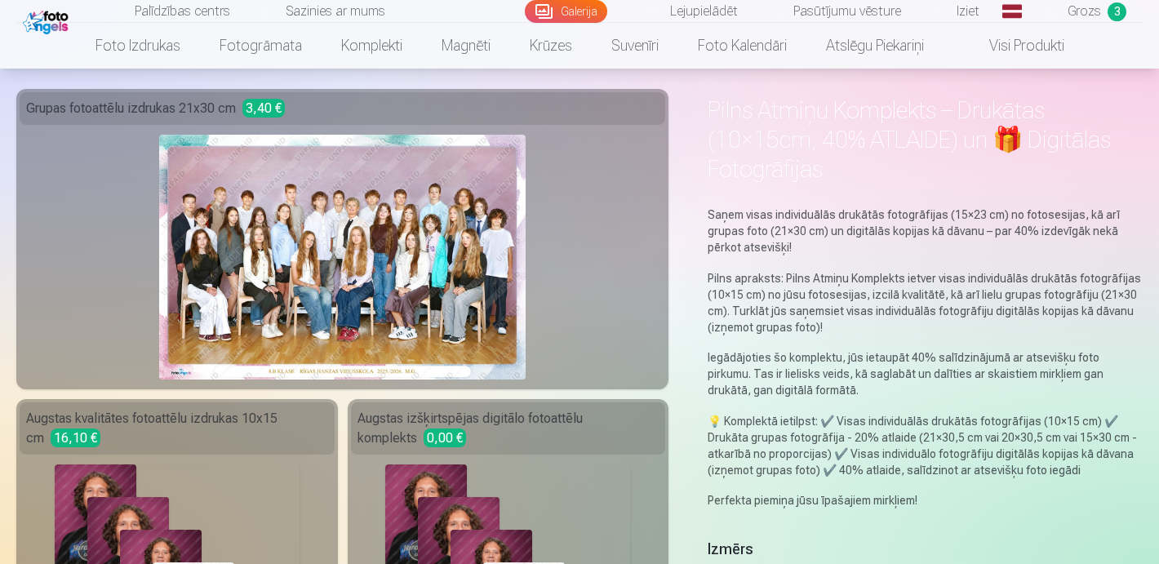
click at [1101, 17] on span "Grozs" at bounding box center [1084, 12] width 33 height 20
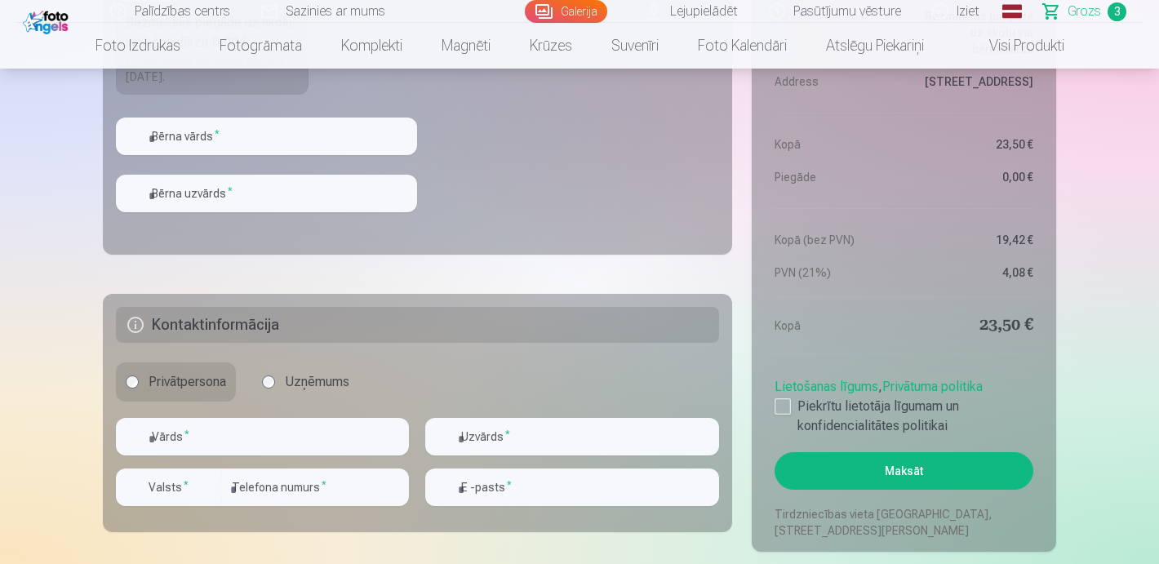
scroll to position [1066, 0]
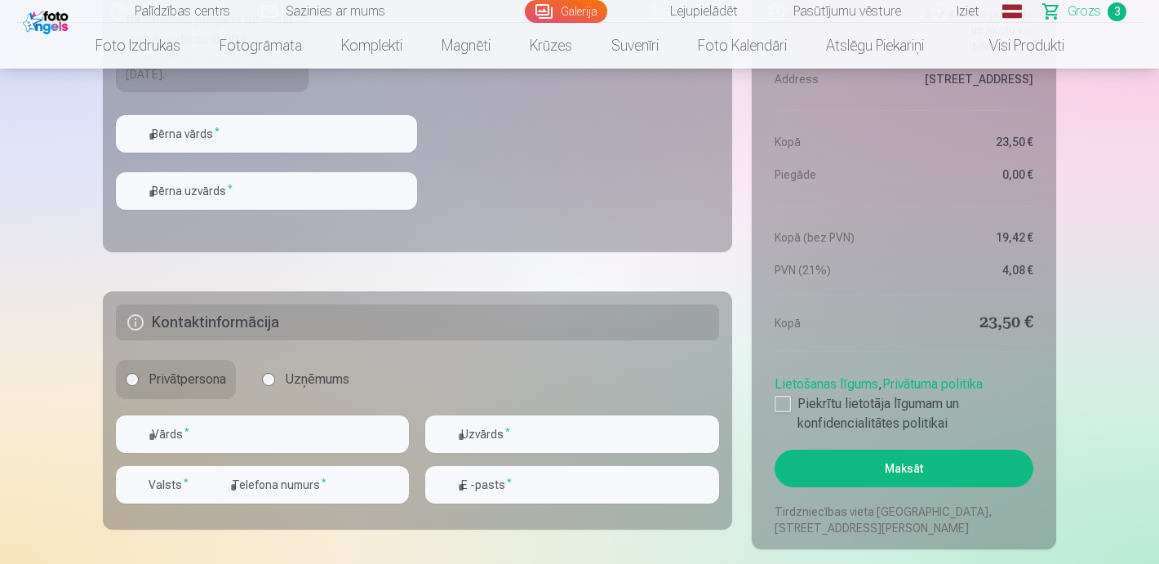
click at [963, 441] on aside "Kopsavilkums Order number Grozs Status Neapmaksāts Purchase date [DATE]. Paredz…" at bounding box center [904, 162] width 305 height 773
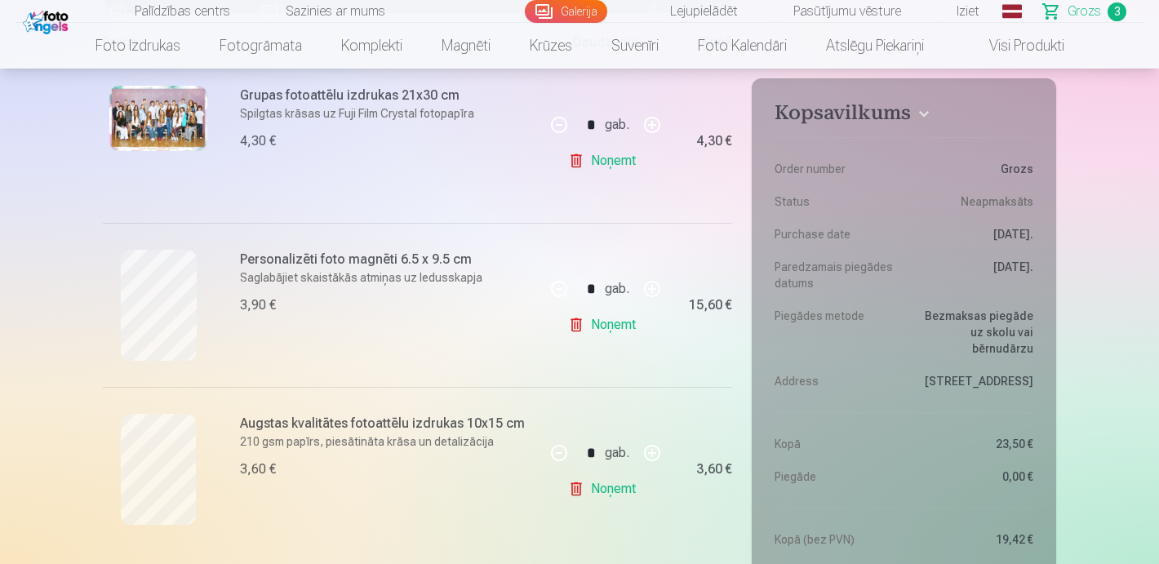
scroll to position [355, 0]
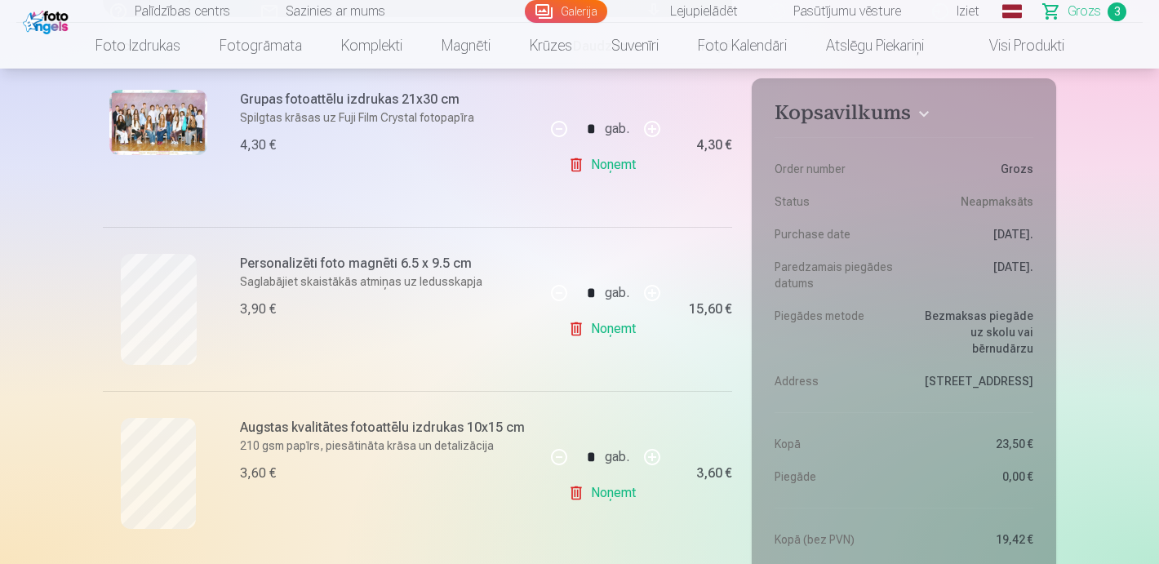
click at [554, 299] on button "button" at bounding box center [559, 292] width 39 height 39
type input "*"
click at [589, 158] on link "Noņemt" at bounding box center [605, 165] width 74 height 33
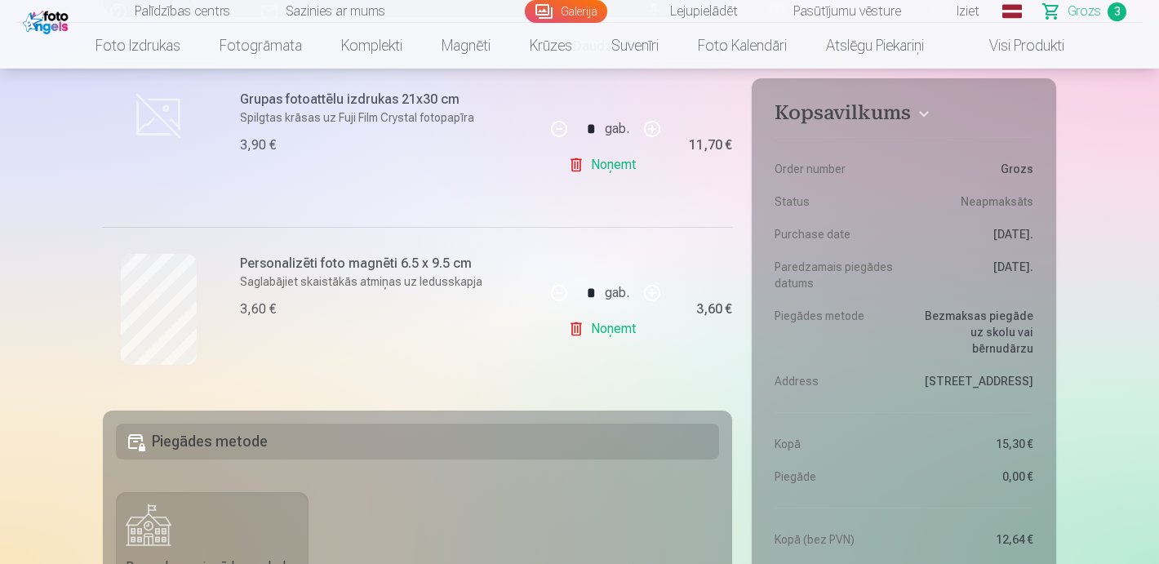
type input "*"
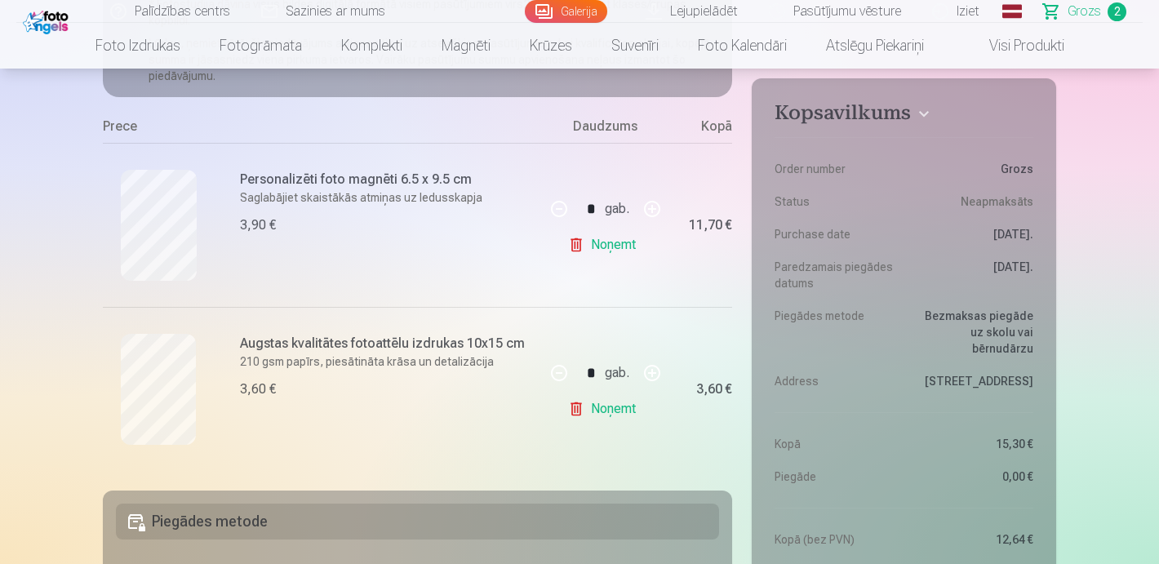
scroll to position [230, 0]
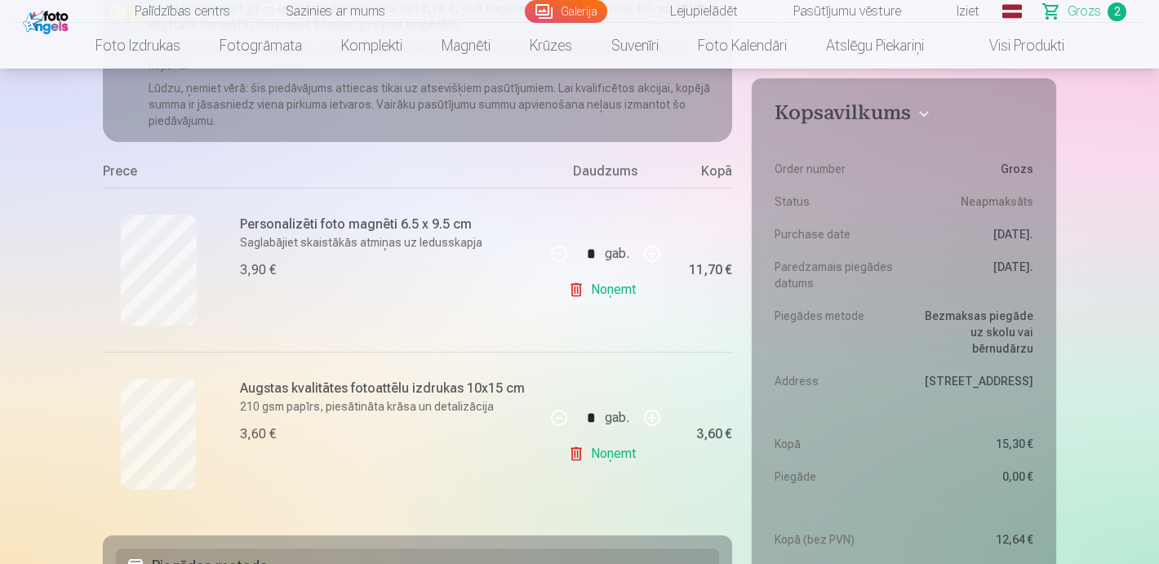
click at [581, 11] on link "Galerija" at bounding box center [566, 11] width 82 height 23
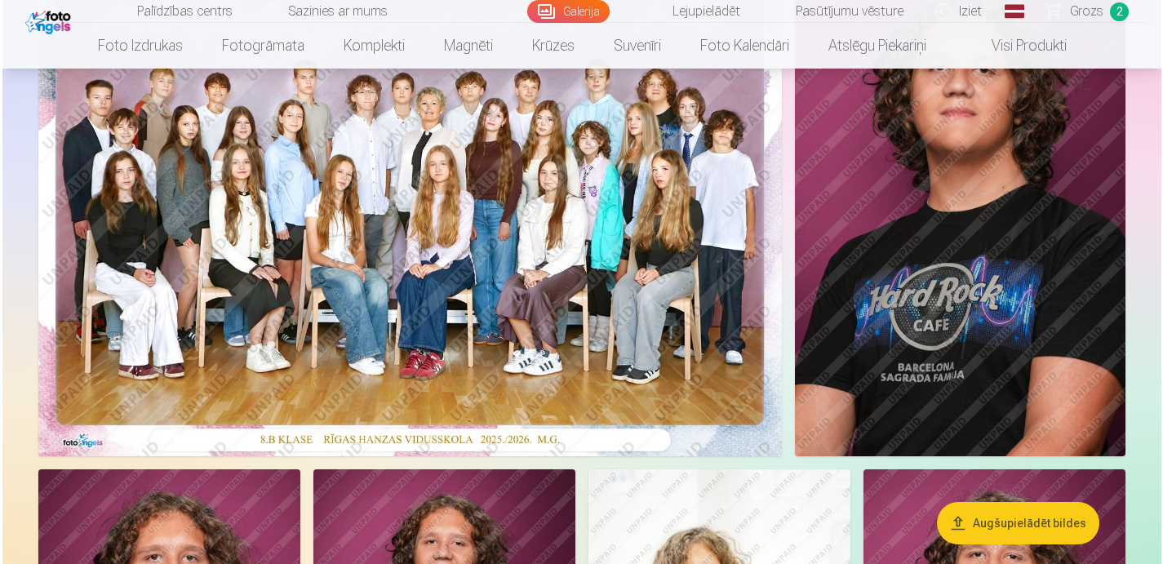
scroll to position [222, 0]
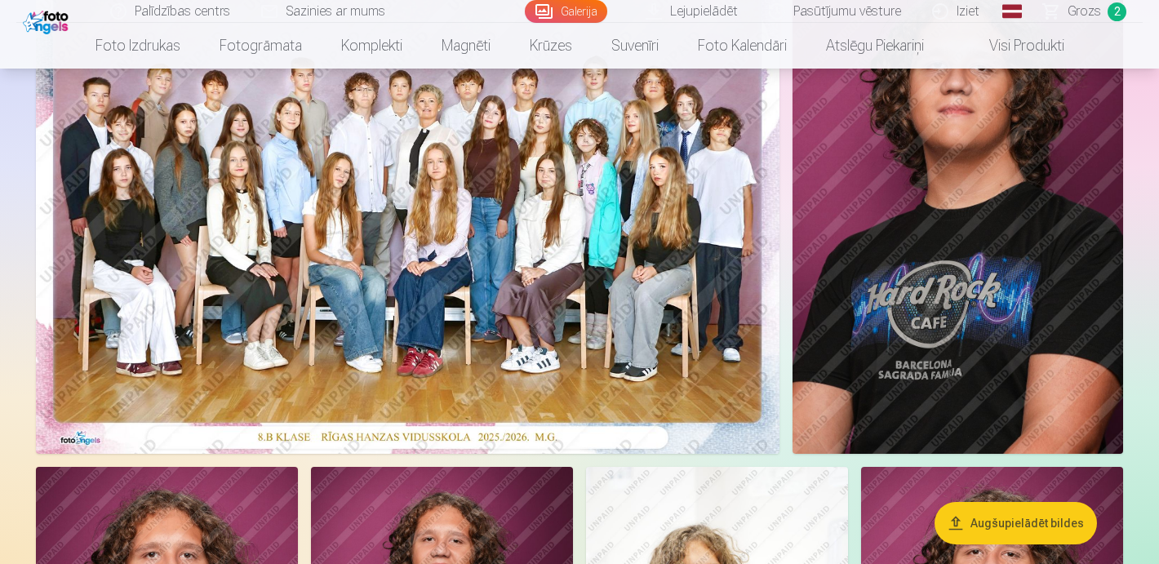
click at [472, 305] on img at bounding box center [408, 206] width 744 height 496
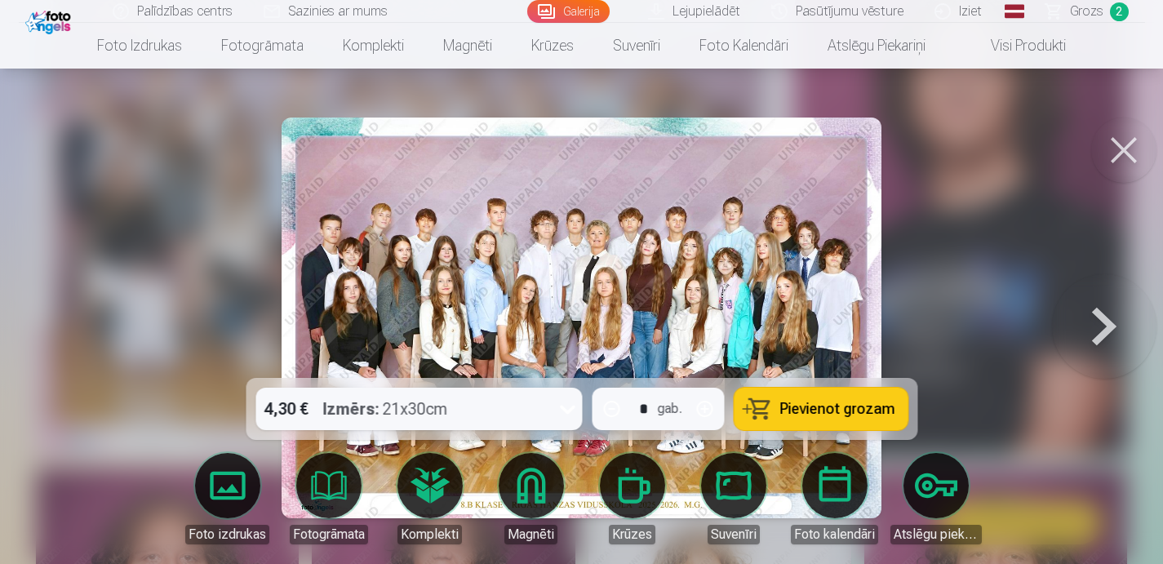
click at [561, 415] on icon at bounding box center [567, 409] width 26 height 26
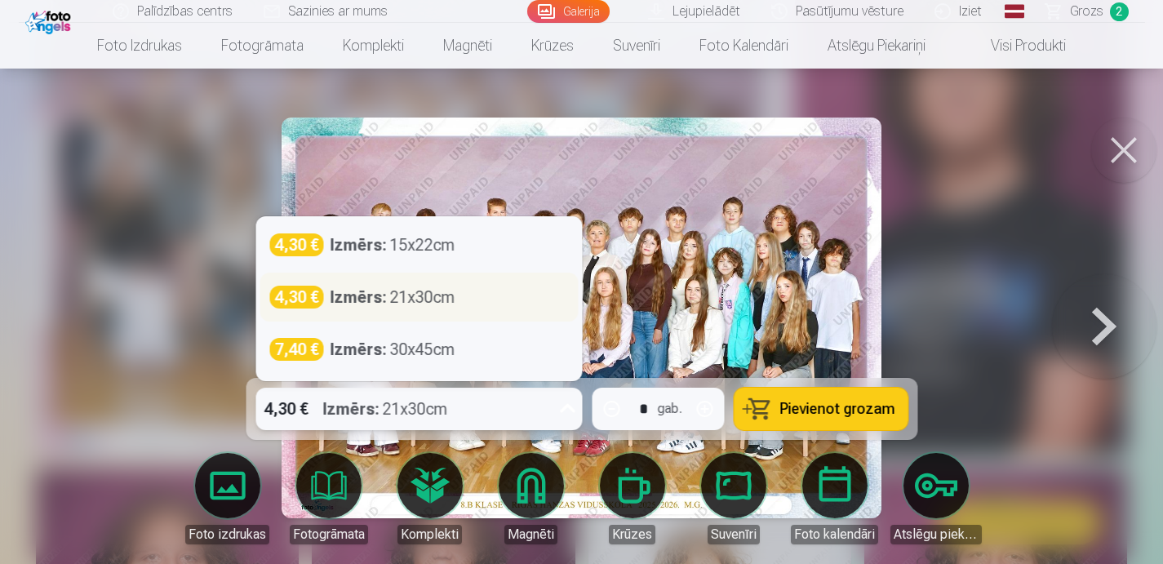
click at [416, 294] on div "Izmērs : 21x30cm" at bounding box center [392, 297] width 125 height 23
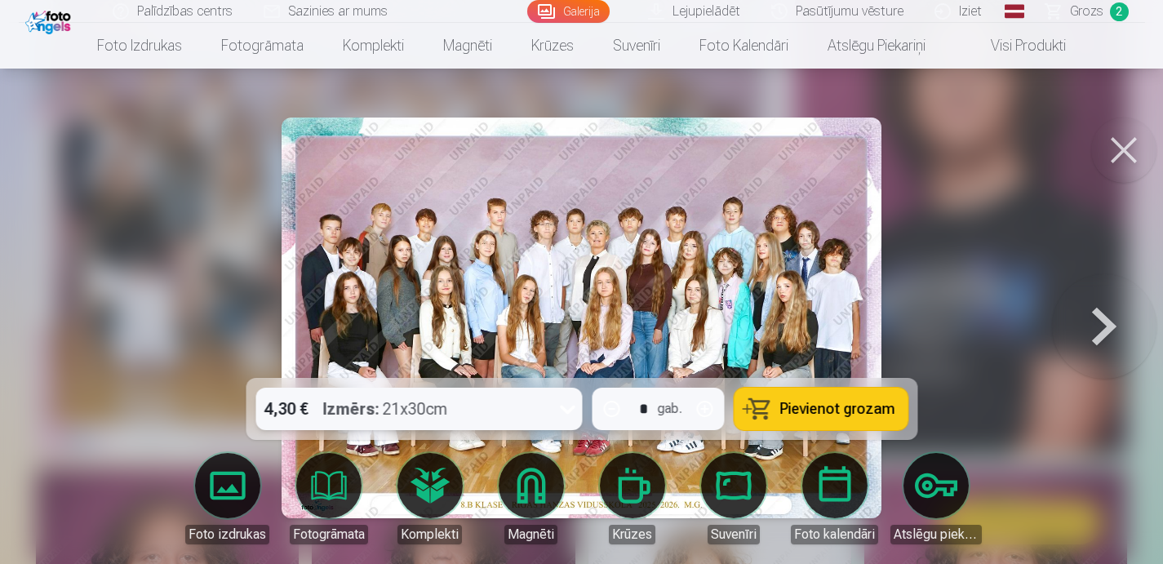
click at [832, 421] on button "Pievienot grozam" at bounding box center [821, 409] width 174 height 42
click at [1093, 20] on span "Grozs" at bounding box center [1086, 12] width 33 height 20
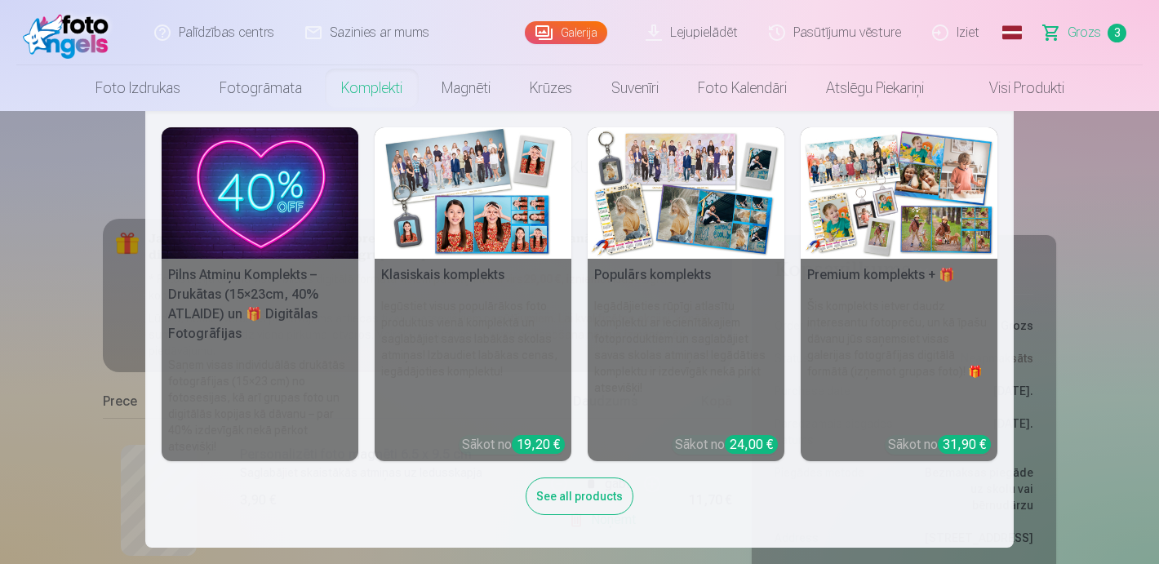
click at [243, 228] on img at bounding box center [260, 192] width 197 height 131
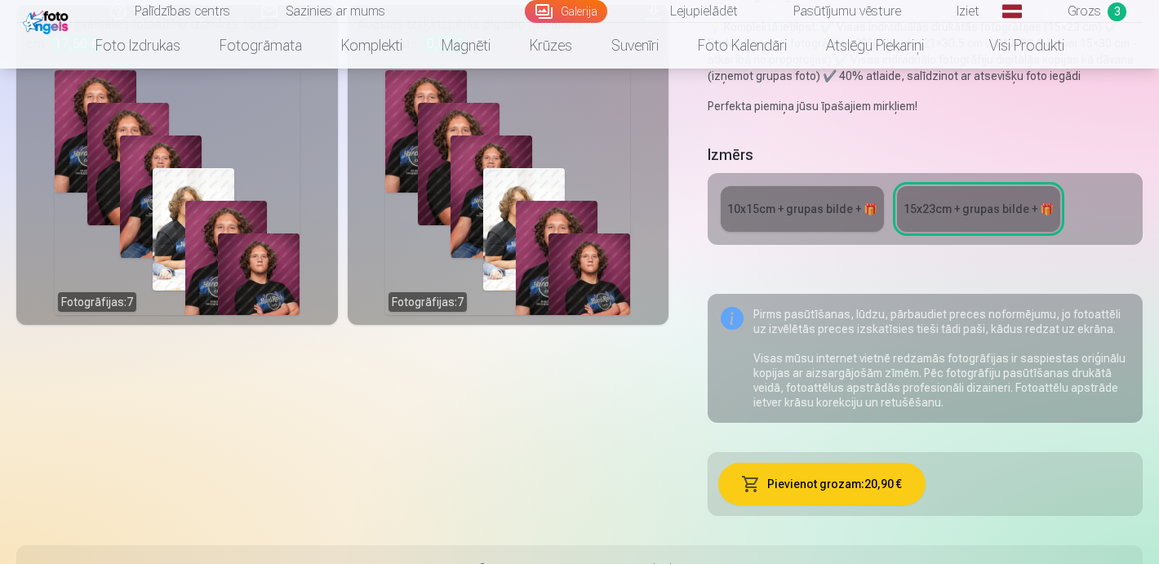
scroll to position [429, 0]
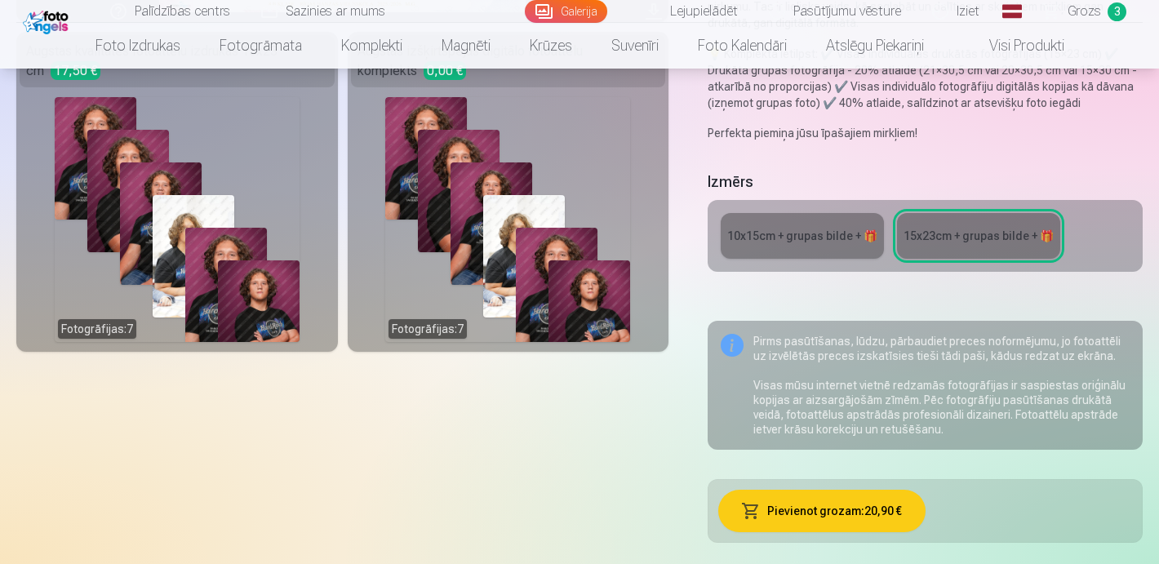
click at [799, 235] on div "10x15сm + grupas bilde + 🎁" at bounding box center [802, 236] width 150 height 16
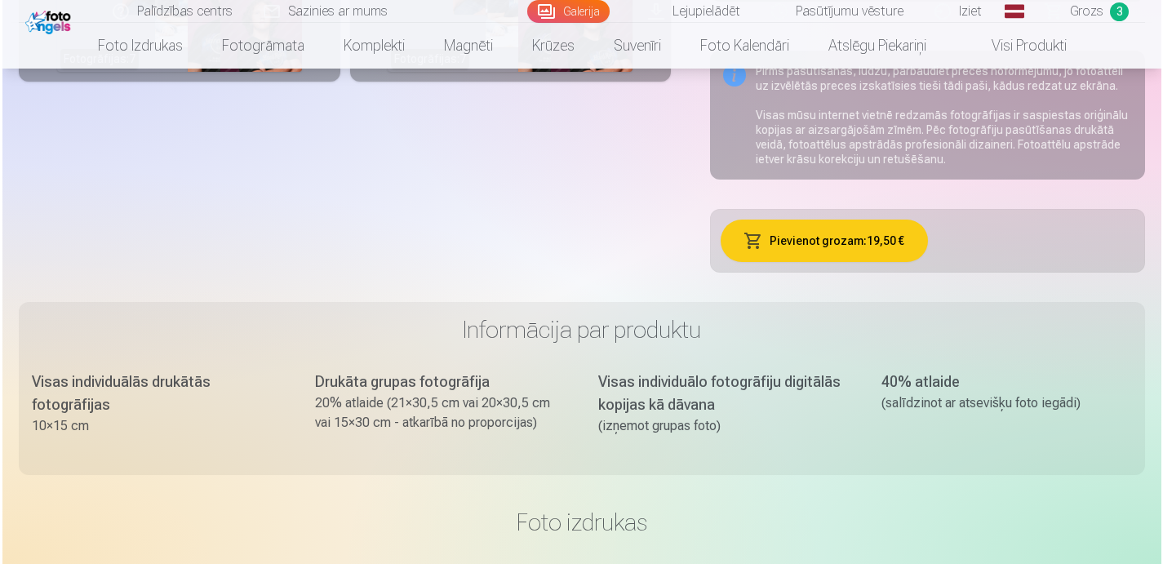
scroll to position [689, 0]
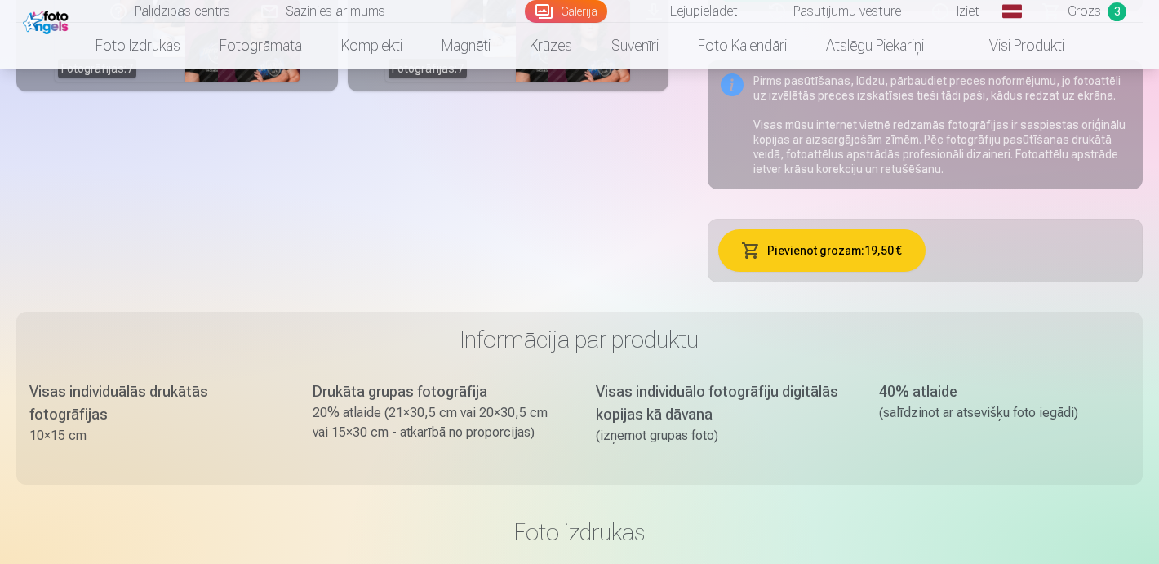
click at [816, 255] on button "Pievienot grozam : 19,50 €" at bounding box center [821, 250] width 207 height 42
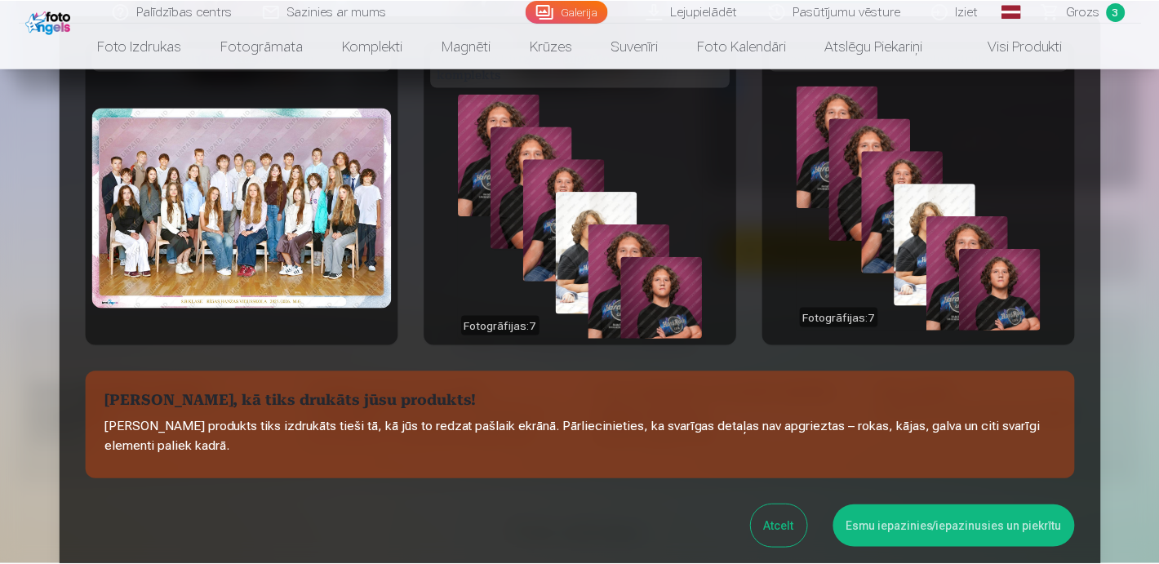
scroll to position [0, 0]
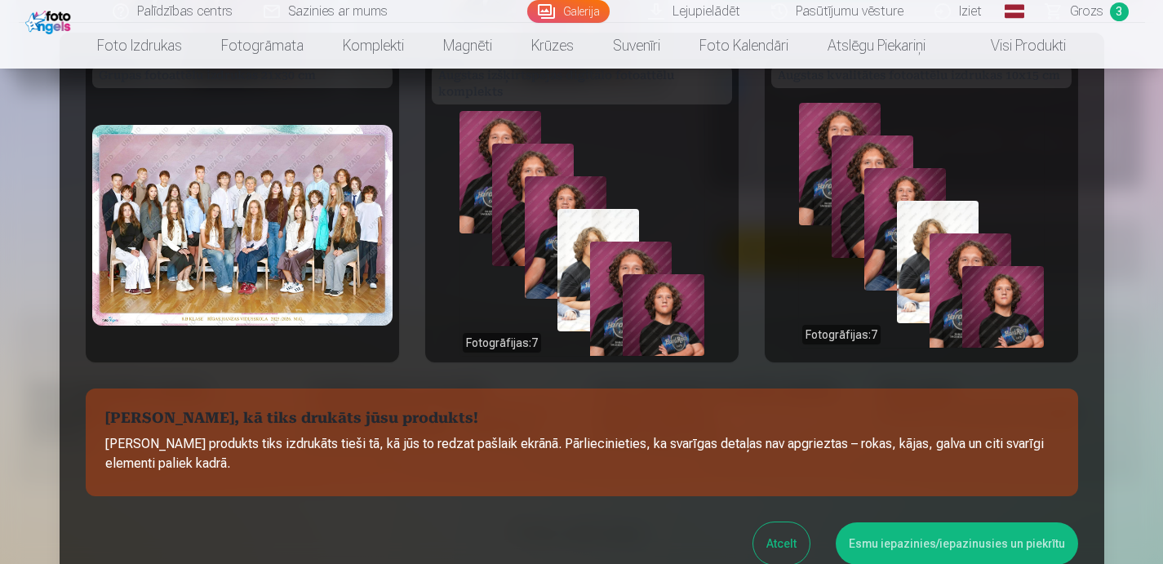
click at [920, 537] on button "Esmu iepazinies/iepazinusies un piekrītu" at bounding box center [957, 544] width 242 height 42
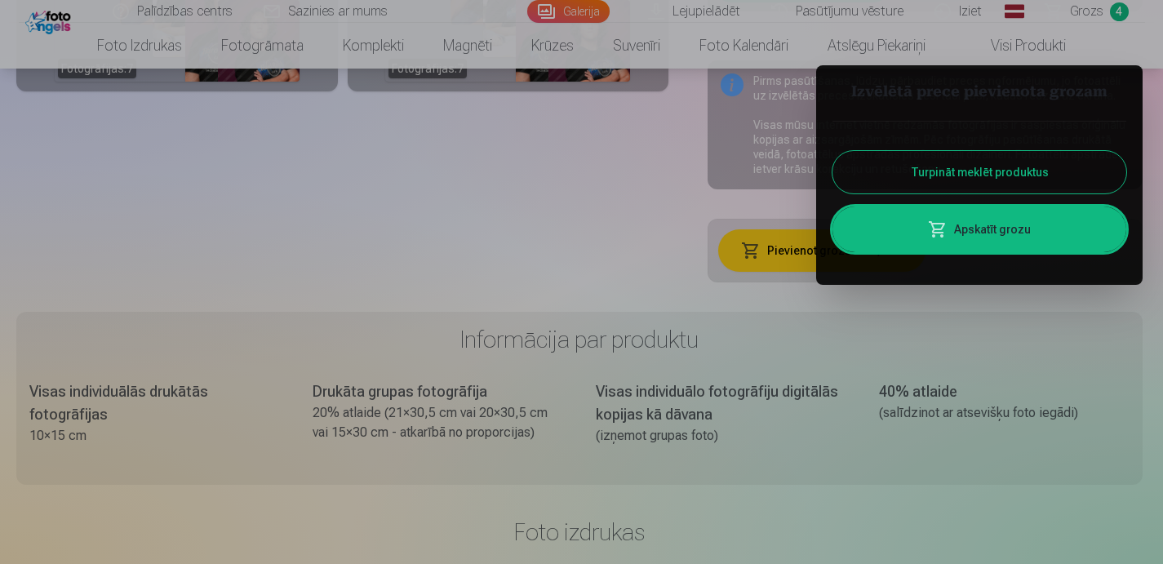
click at [1105, 16] on div at bounding box center [581, 282] width 1163 height 564
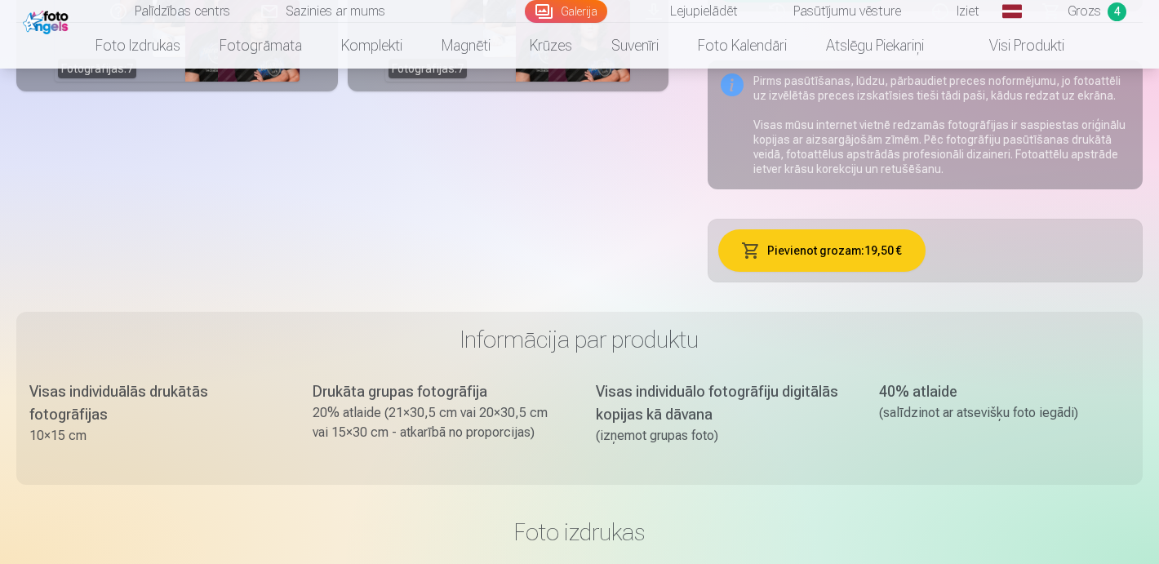
click at [1105, 16] on link "Grozs 4" at bounding box center [1086, 11] width 114 height 23
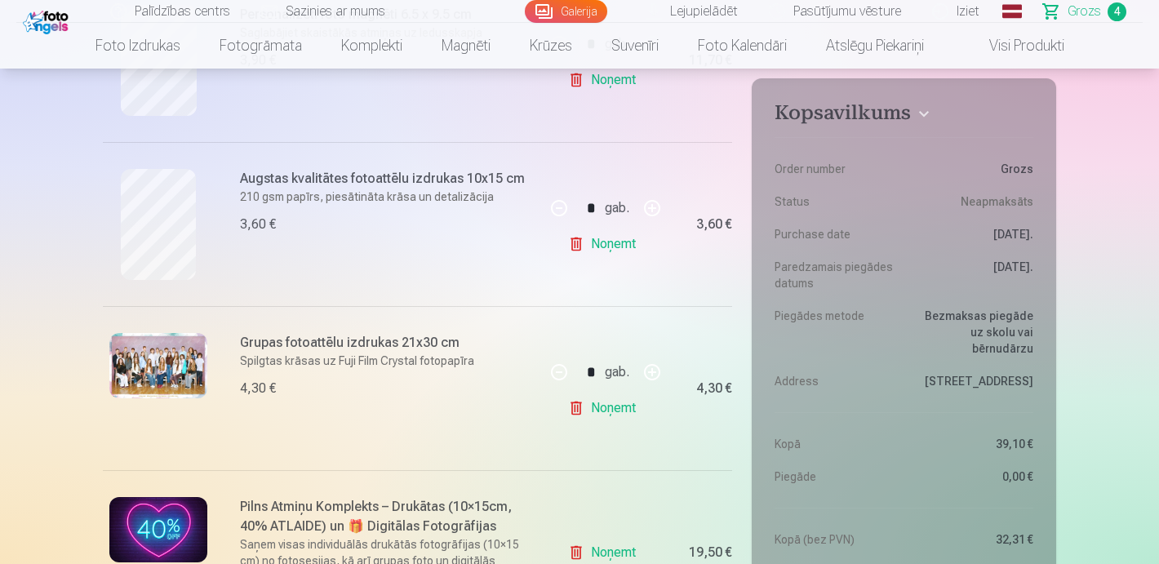
scroll to position [421, 0]
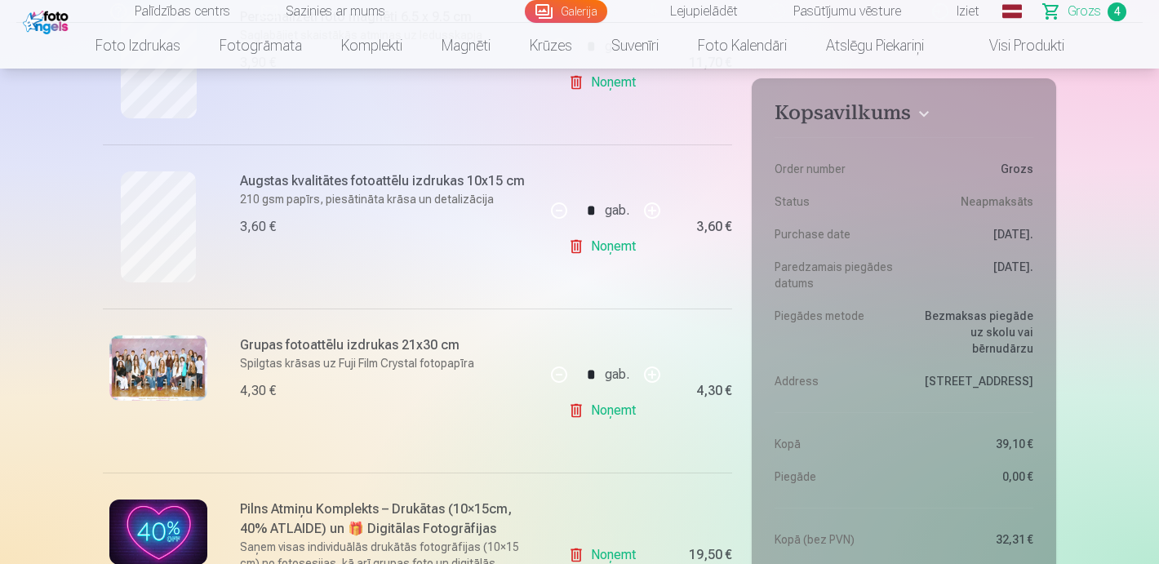
click at [603, 405] on link "Noņemt" at bounding box center [605, 410] width 74 height 33
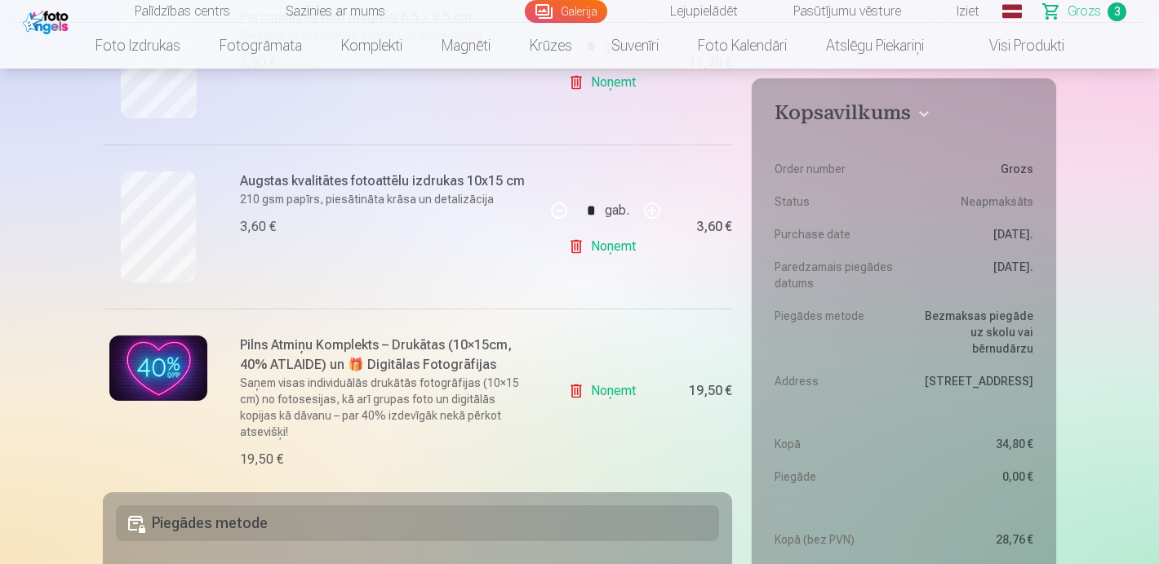
click at [595, 249] on link "Noņemt" at bounding box center [605, 246] width 74 height 33
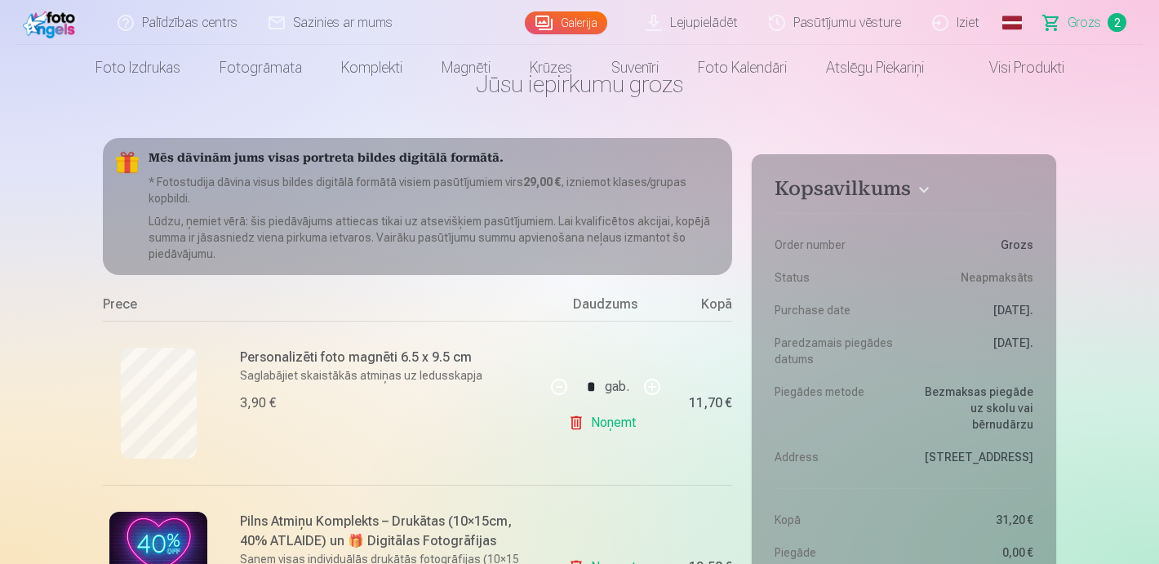
scroll to position [0, 0]
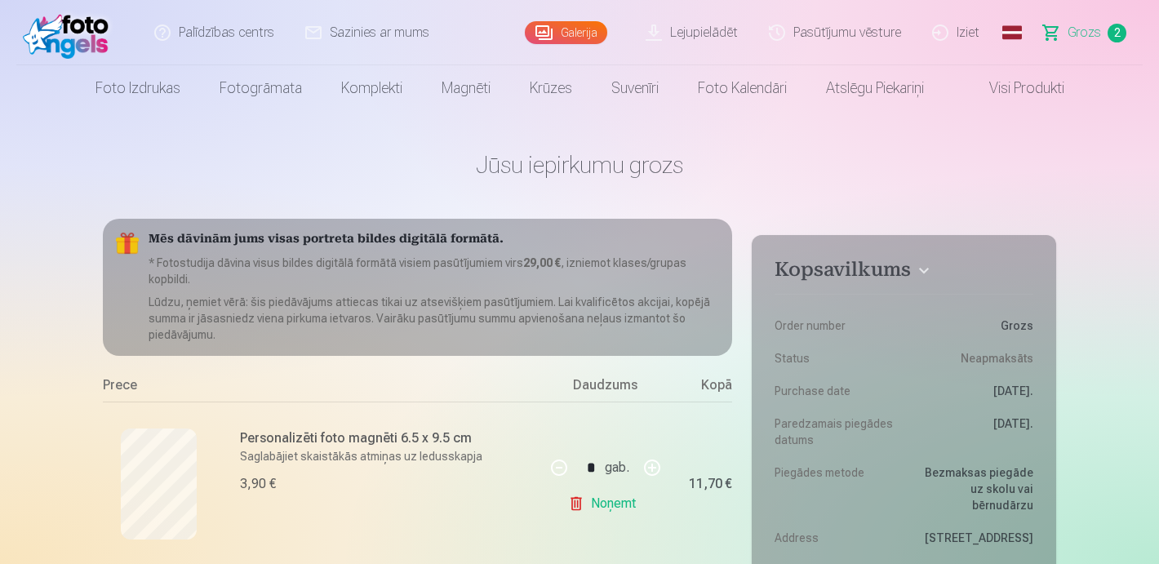
click at [585, 34] on link "Galerija" at bounding box center [566, 32] width 82 height 23
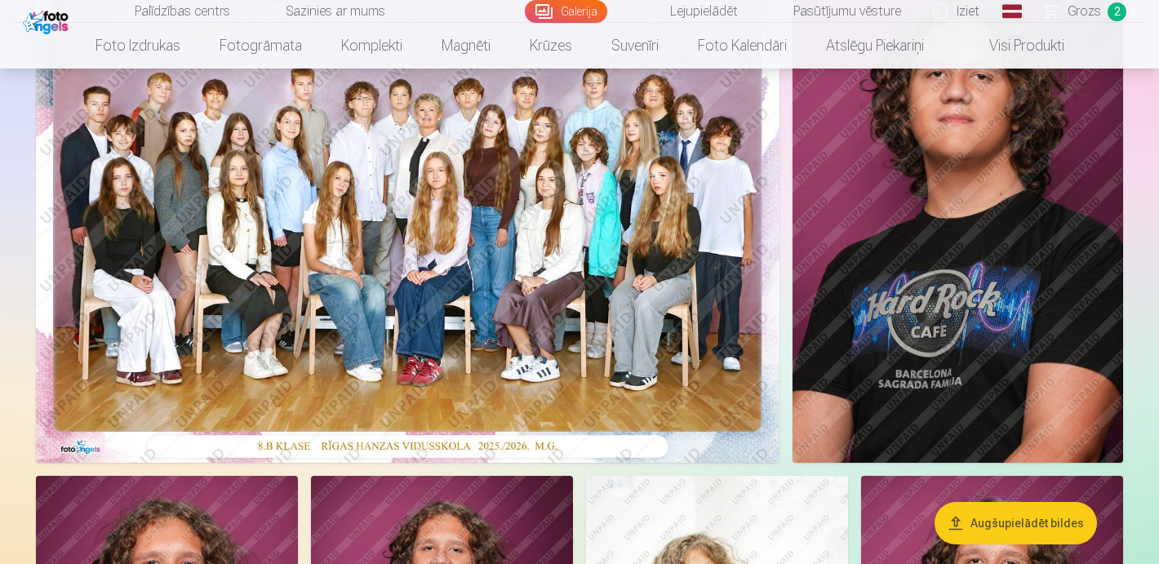
scroll to position [229, 0]
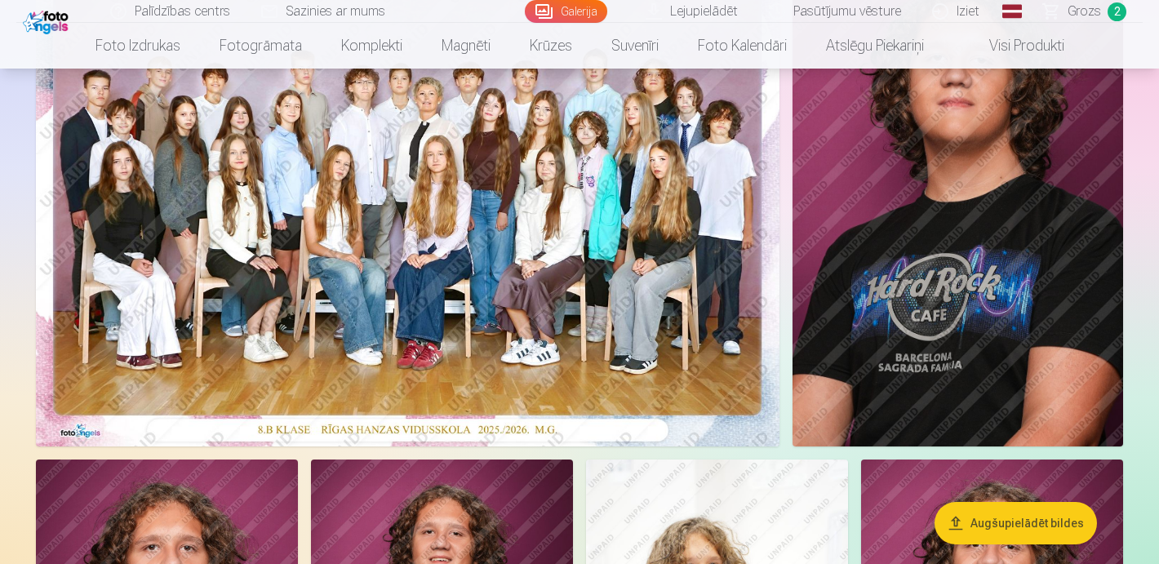
click at [509, 228] on img at bounding box center [408, 198] width 744 height 496
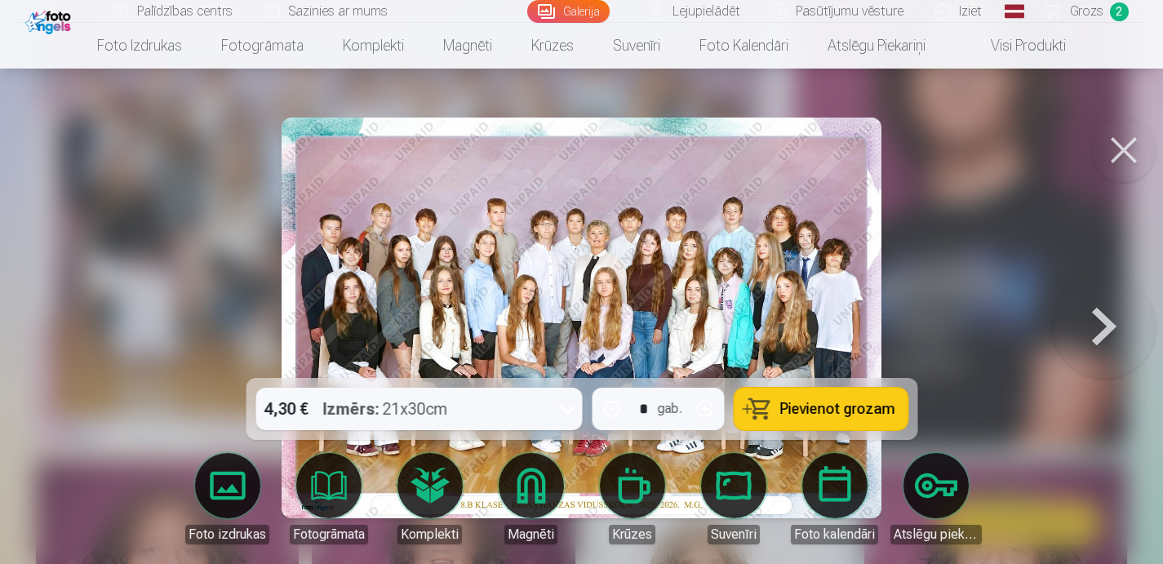
click at [785, 404] on span "Pievienot grozam" at bounding box center [837, 409] width 115 height 15
click at [1105, 322] on button at bounding box center [1104, 317] width 105 height 87
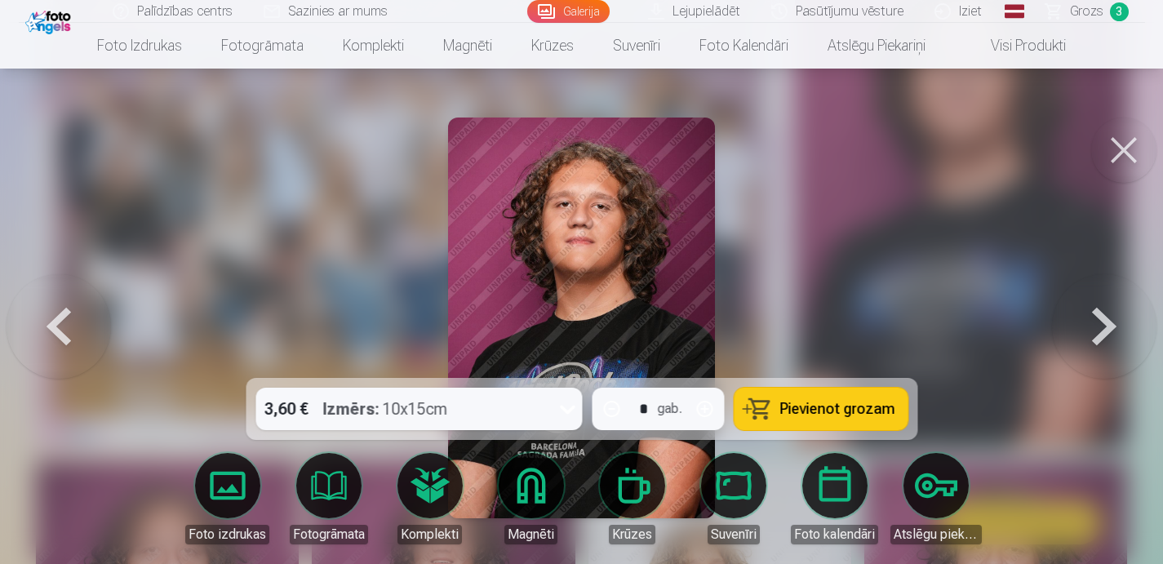
click at [1132, 135] on button at bounding box center [1124, 150] width 65 height 65
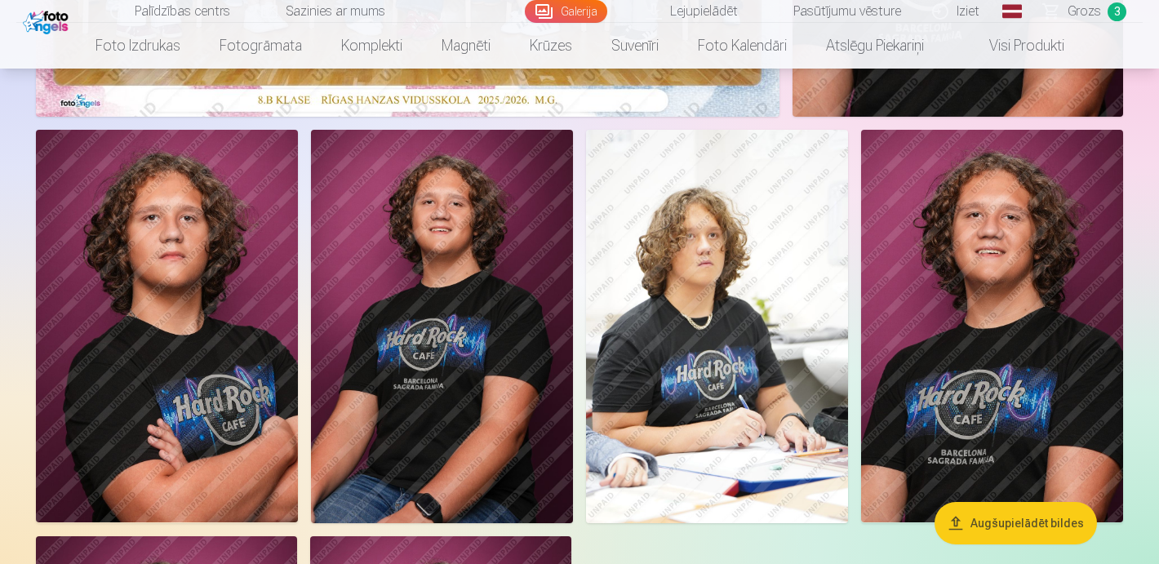
scroll to position [561, 0]
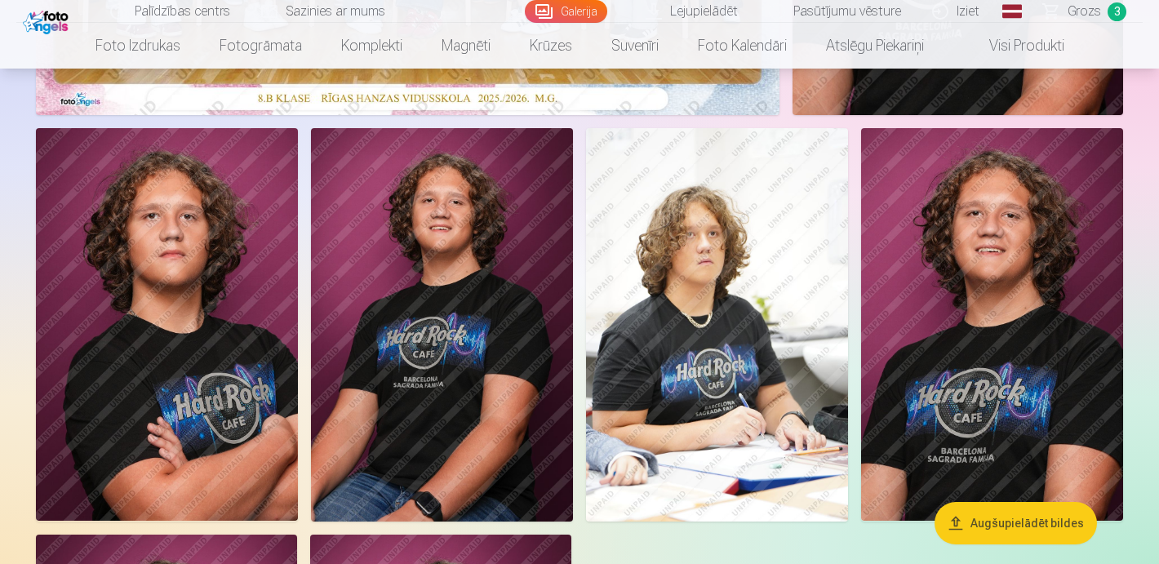
click at [673, 389] on img at bounding box center [717, 325] width 262 height 394
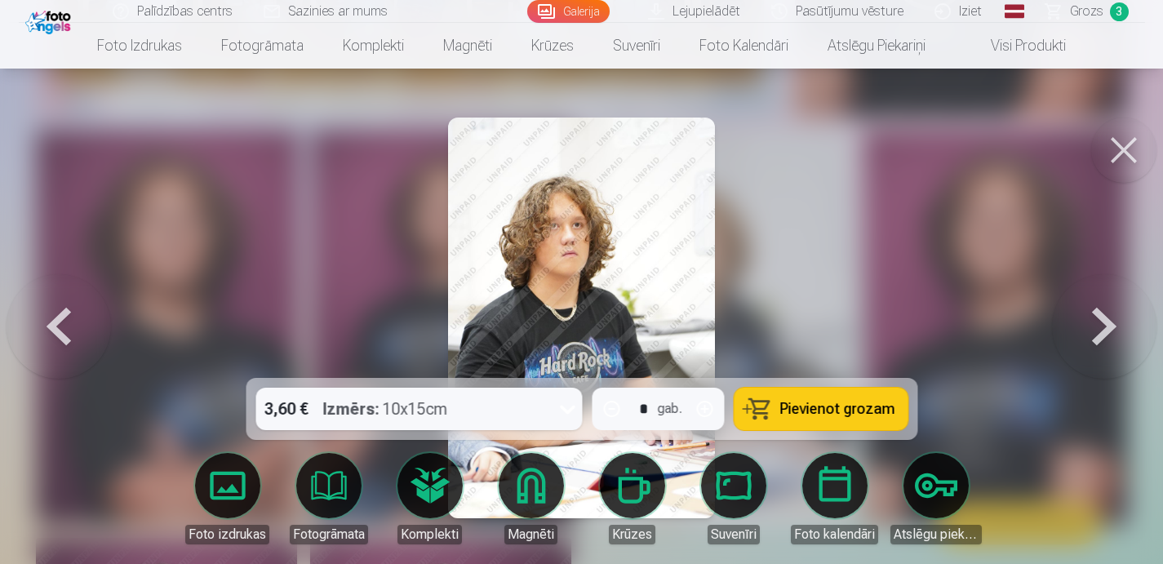
click at [566, 414] on icon at bounding box center [567, 409] width 26 height 26
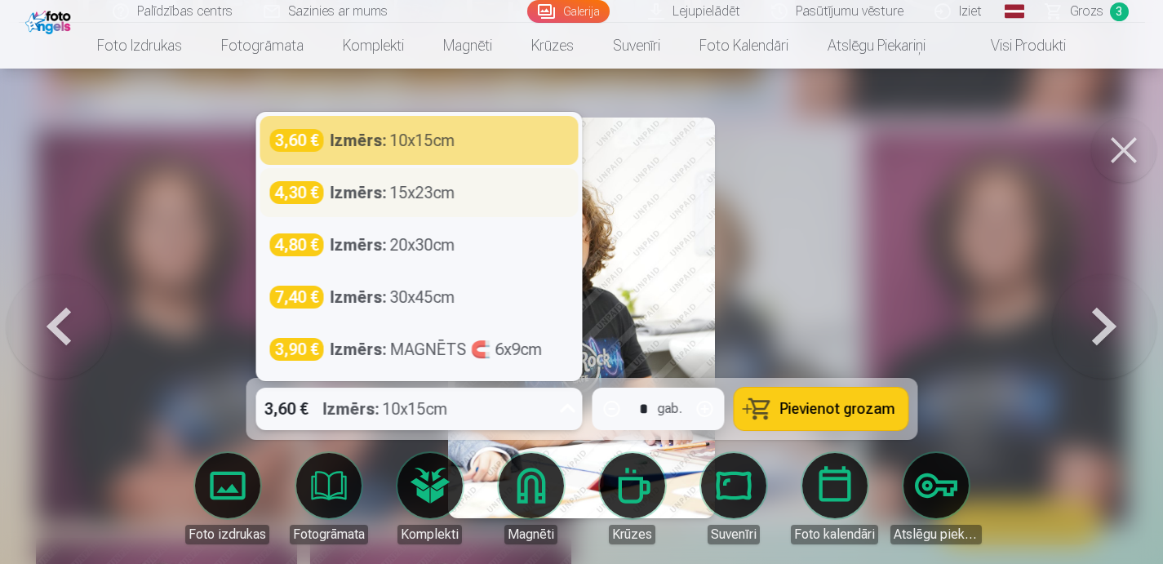
click at [471, 207] on div "4,30 € Izmērs : 15x23cm" at bounding box center [419, 192] width 318 height 49
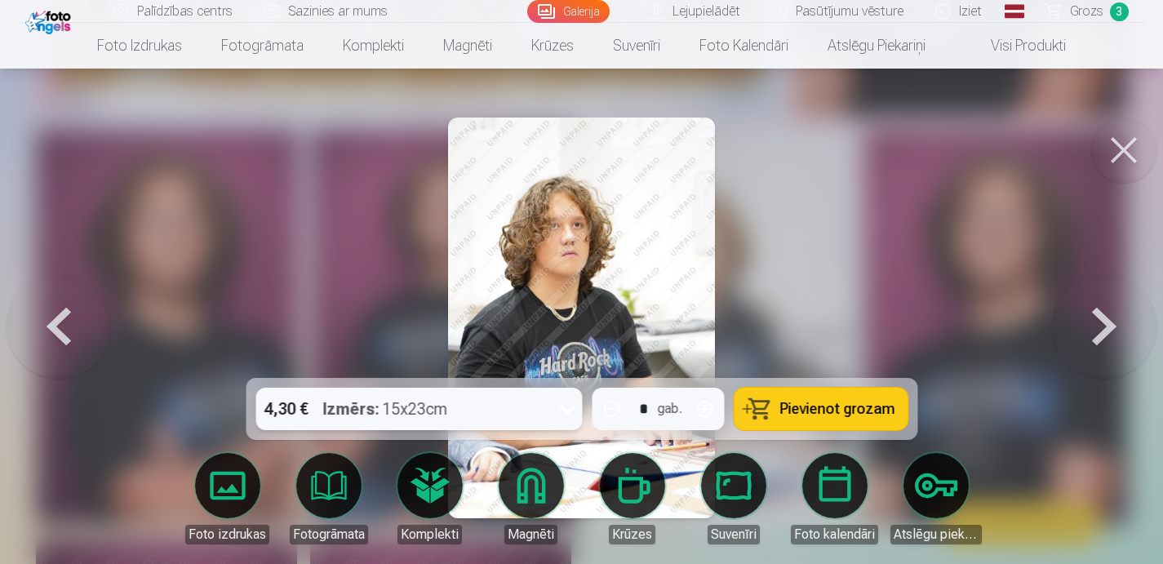
click at [795, 413] on span "Pievienot grozam" at bounding box center [837, 409] width 115 height 15
click at [1111, 174] on button at bounding box center [1124, 150] width 65 height 65
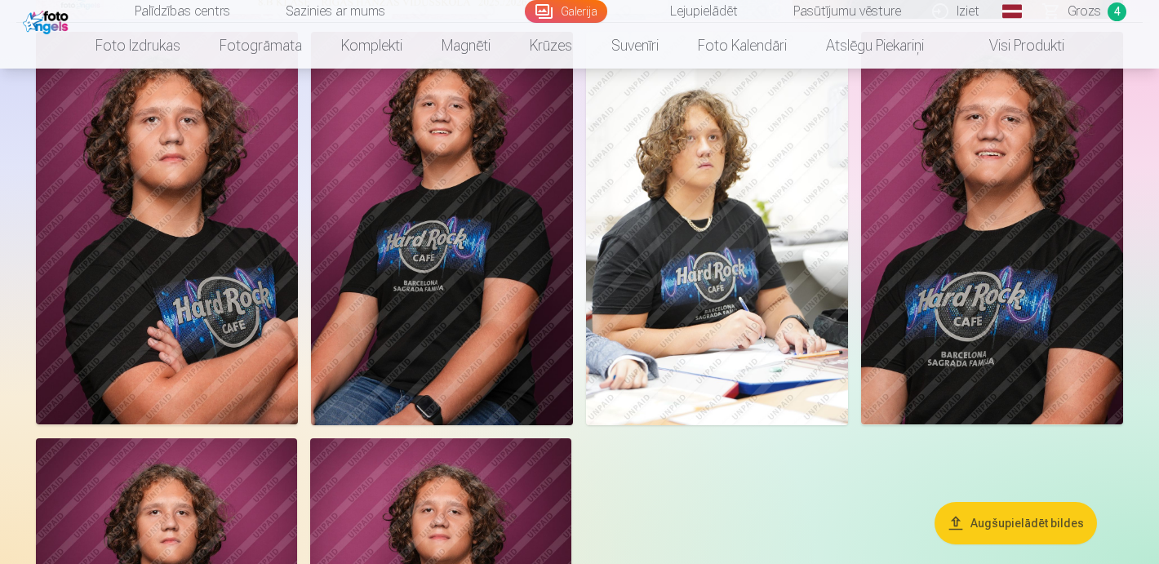
scroll to position [663, 0]
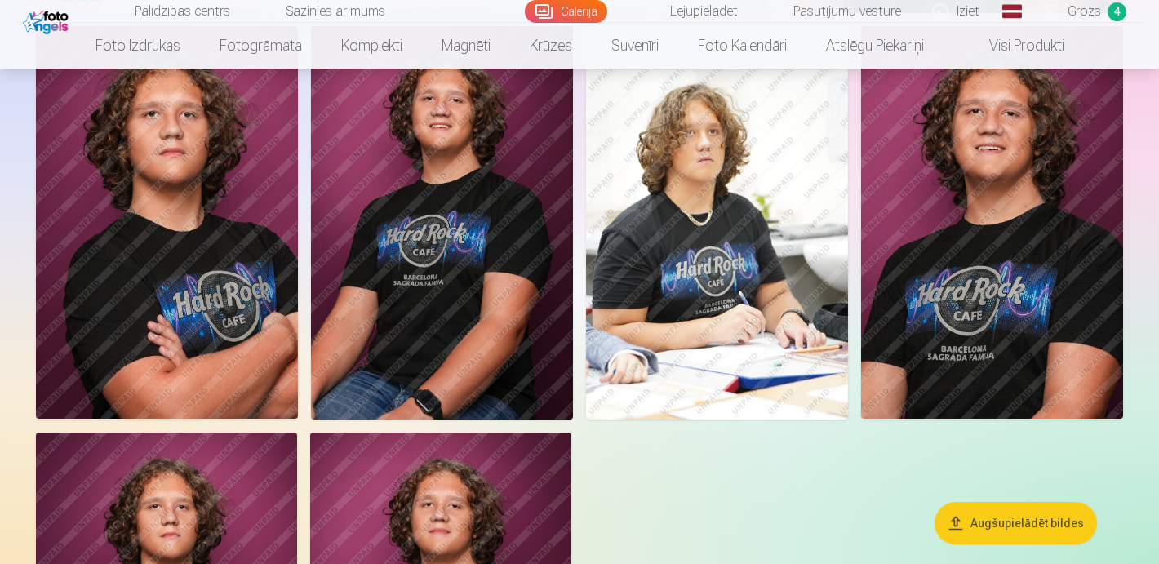
click at [982, 265] on img at bounding box center [992, 223] width 262 height 394
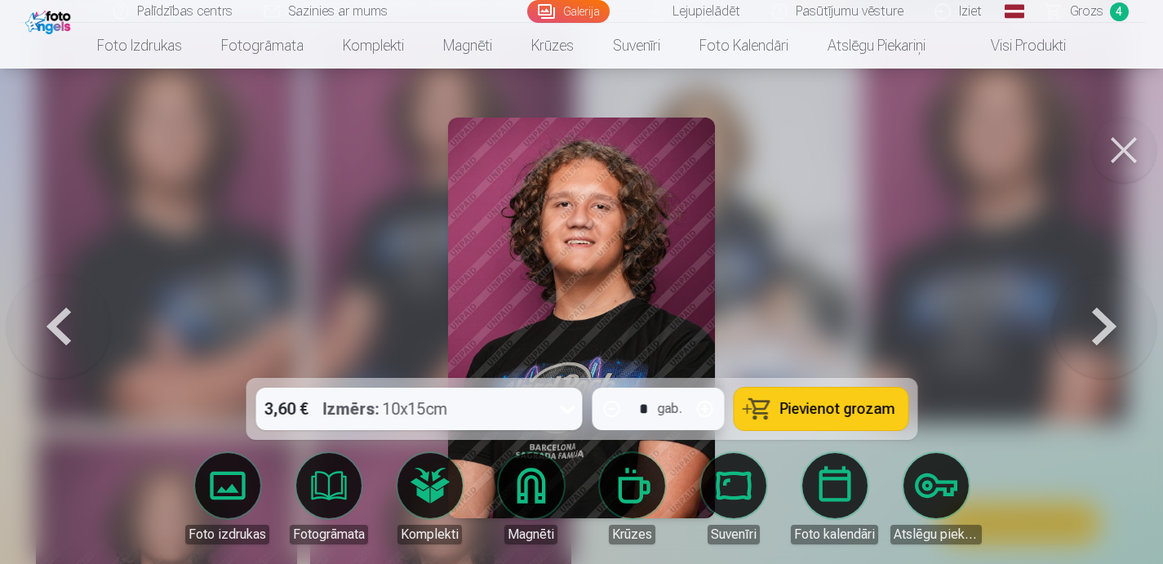
click at [535, 438] on div "3,60 € Izmērs : 10x15cm * gab. Pievienot grozam" at bounding box center [582, 409] width 672 height 62
click at [553, 420] on div at bounding box center [567, 409] width 30 height 42
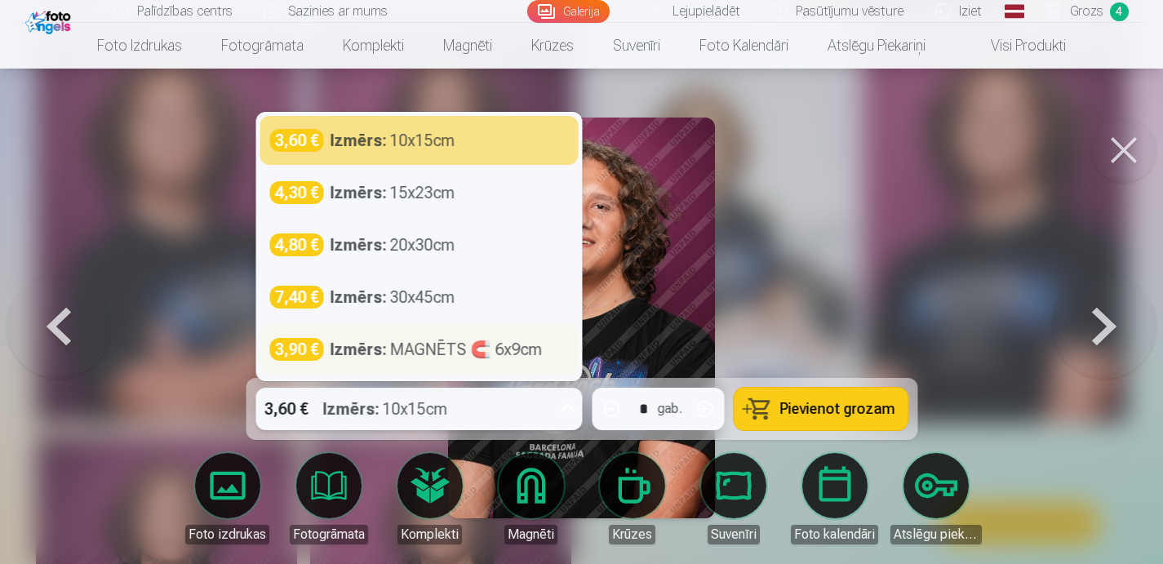
click at [488, 366] on div "3,90 € Izmērs : MAGNĒTS 🧲 6x9cm" at bounding box center [419, 349] width 318 height 49
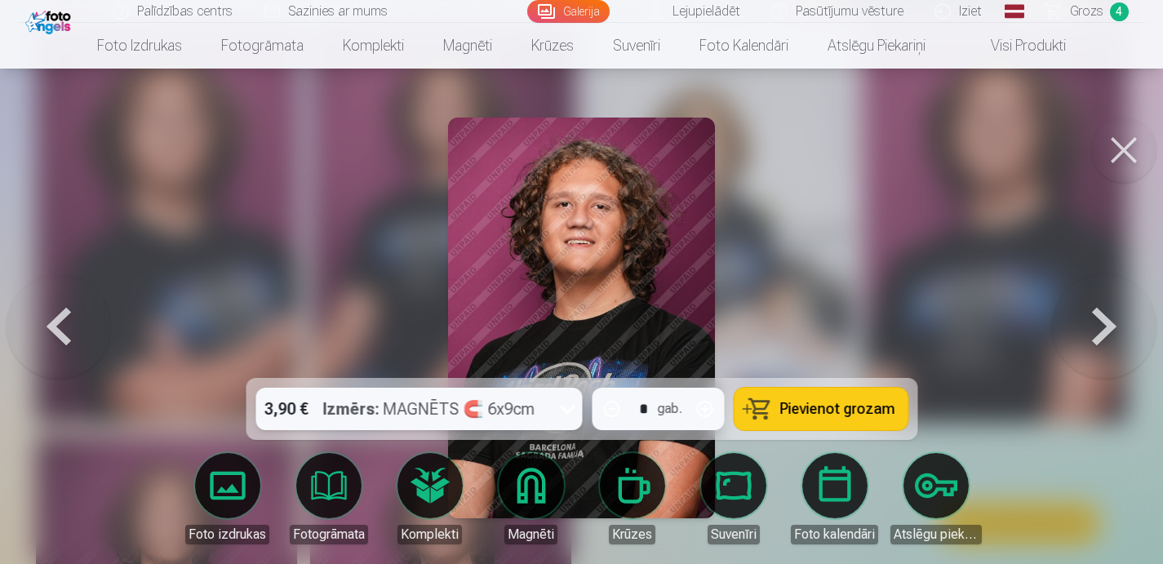
click at [709, 417] on button "button" at bounding box center [704, 408] width 39 height 39
click at [811, 412] on span "Pievienot grozam" at bounding box center [837, 409] width 115 height 15
type input "*"
click at [1127, 161] on button at bounding box center [1124, 150] width 65 height 65
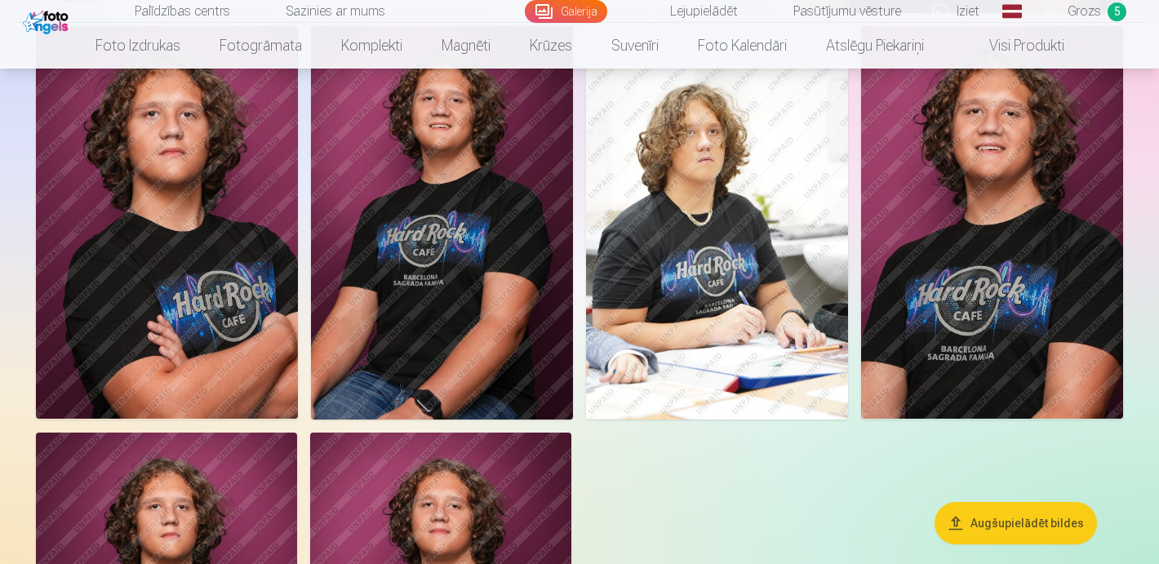
click at [1079, 28] on link "Visi produkti" at bounding box center [1014, 46] width 140 height 46
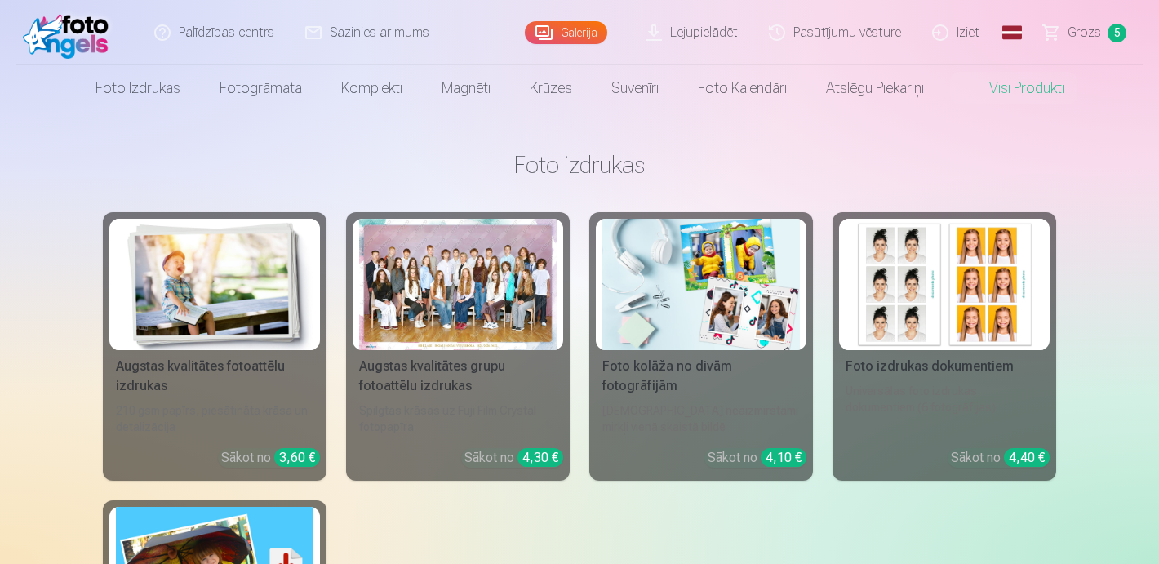
scroll to position [51, 0]
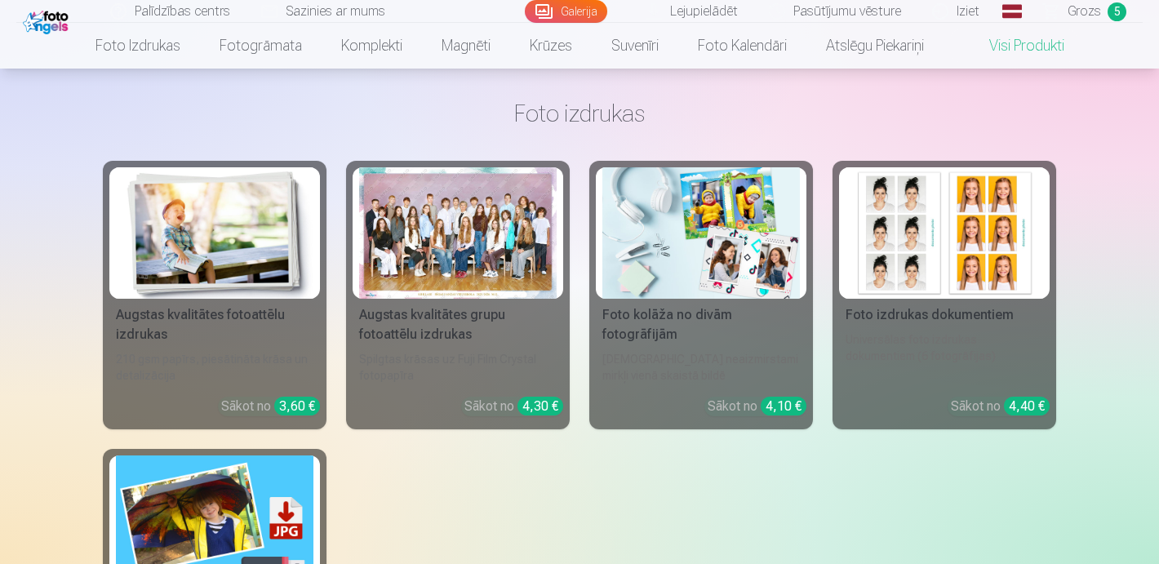
click at [1093, 10] on span "Grozs" at bounding box center [1084, 12] width 33 height 20
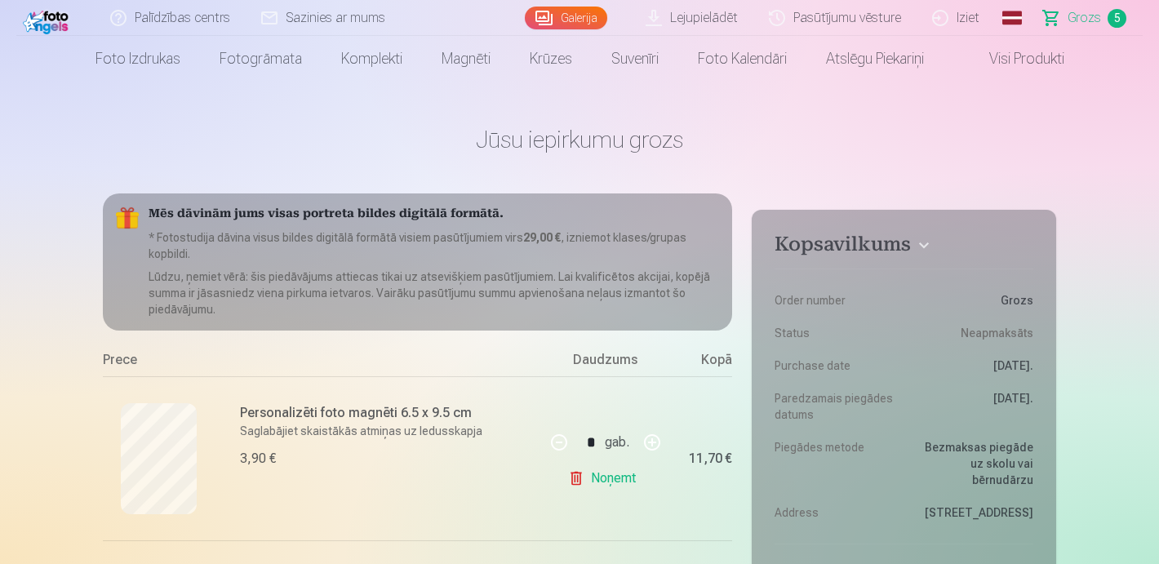
scroll to position [41, 0]
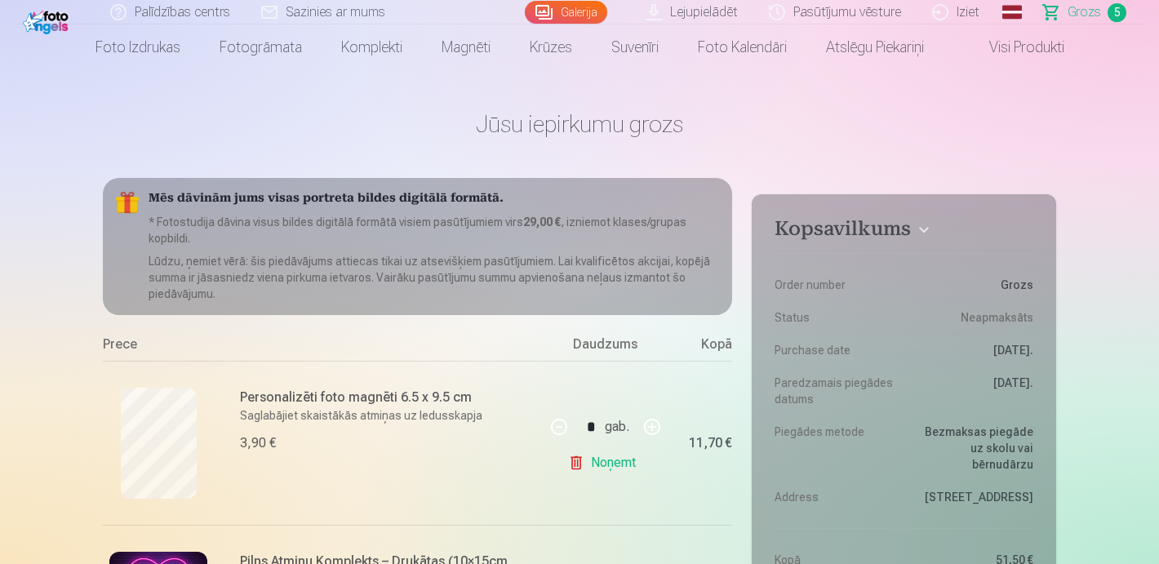
click at [612, 469] on link "Noņemt" at bounding box center [605, 463] width 74 height 33
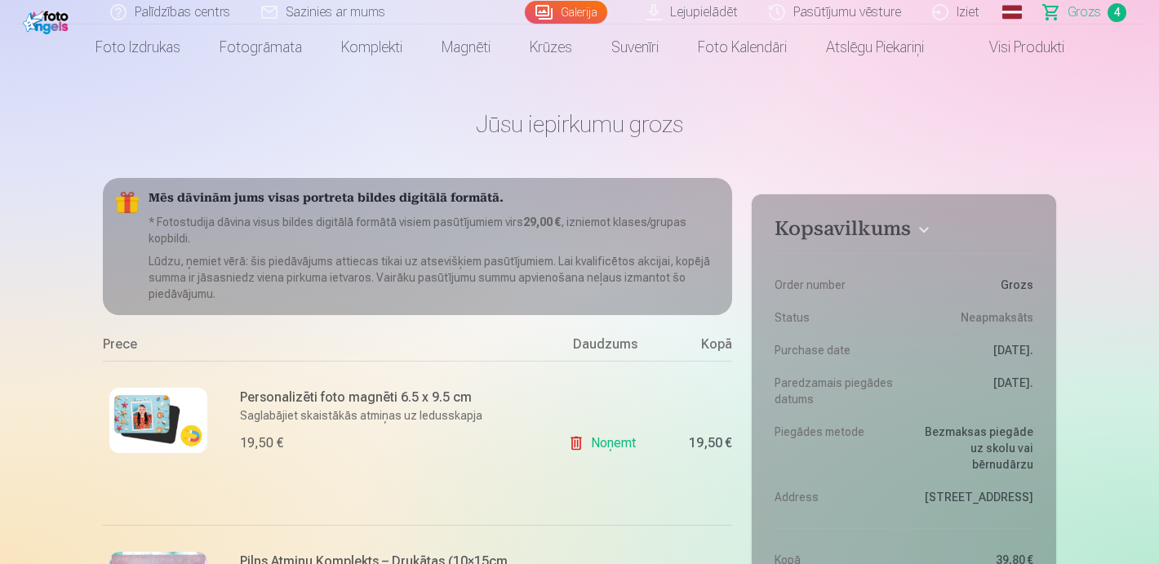
type input "*"
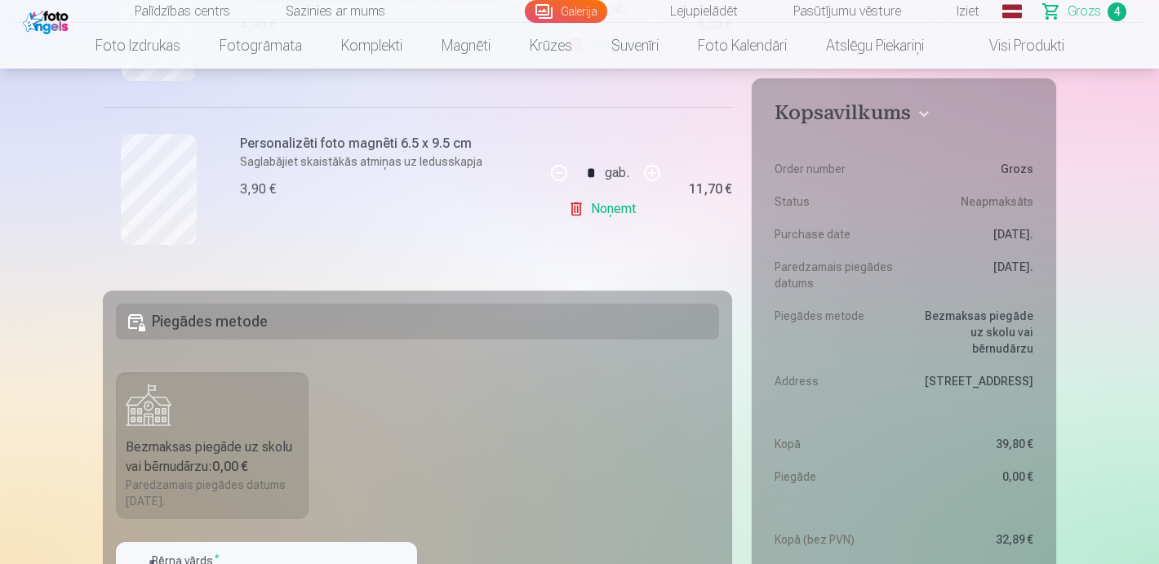
scroll to position [785, 0]
